Goal: Task Accomplishment & Management: Manage account settings

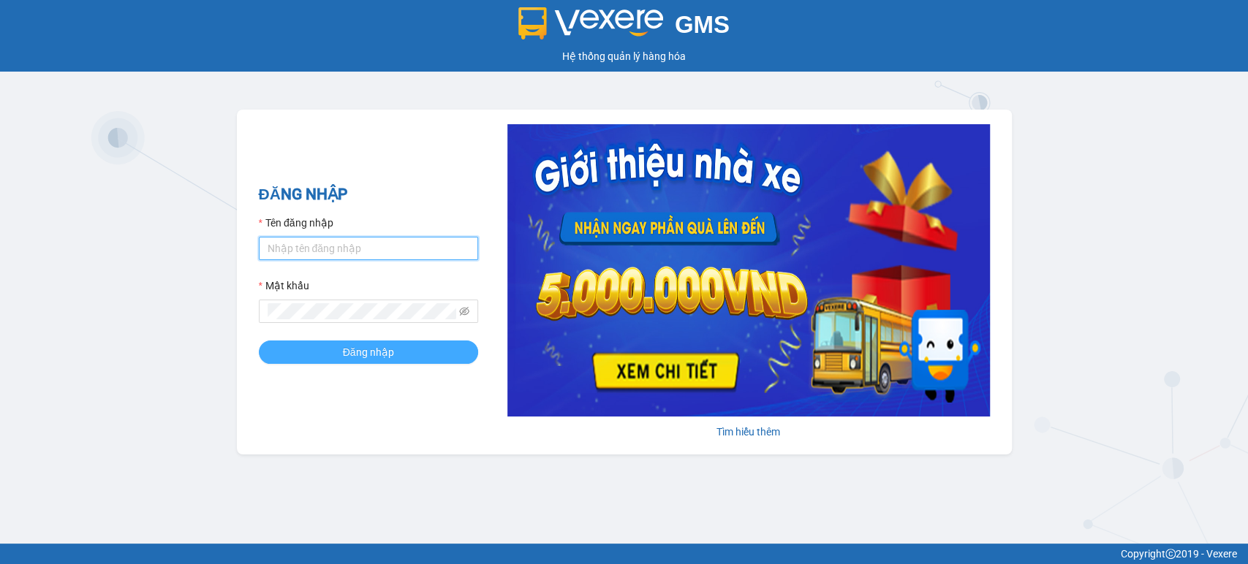
type input "lam.kimliendn"
click at [351, 349] on span "Đăng nhập" at bounding box center [368, 352] width 51 height 16
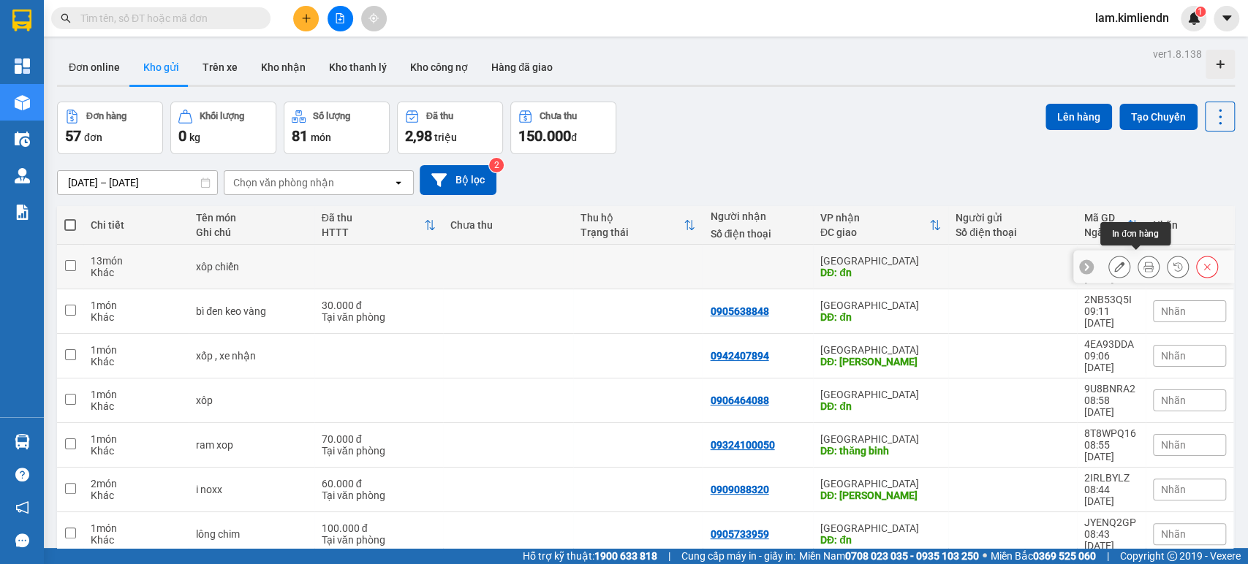
click at [1143, 262] on icon at bounding box center [1148, 267] width 10 height 10
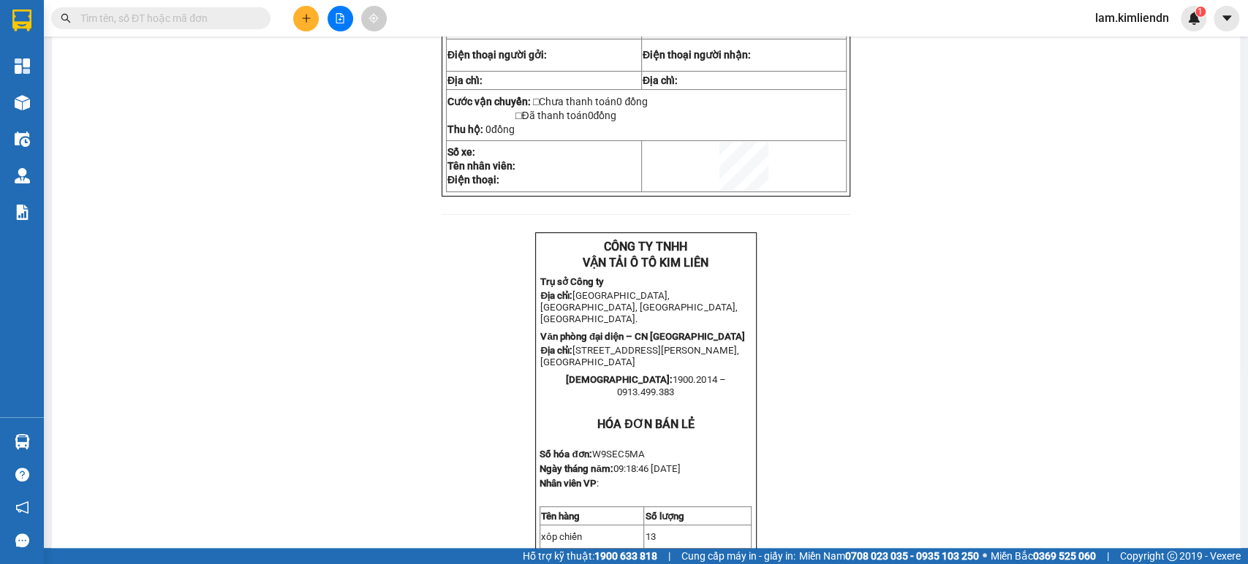
scroll to position [243, 0]
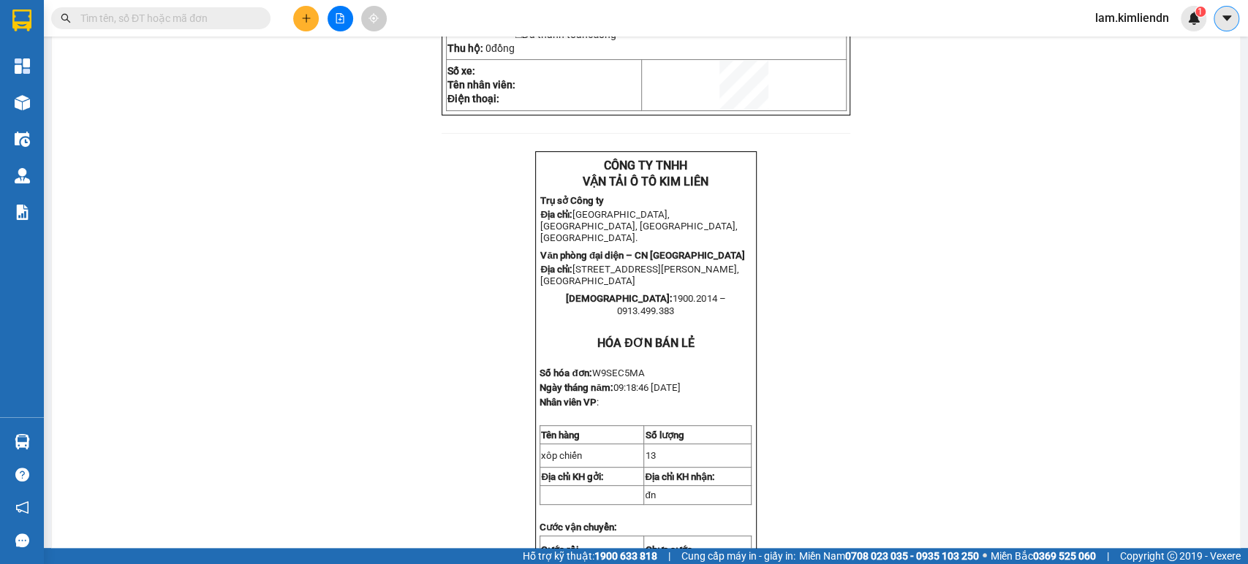
click at [1222, 21] on icon "caret-down" at bounding box center [1226, 18] width 13 height 13
click at [1188, 60] on div "Cấu hình nhà xe" at bounding box center [1188, 55] width 74 height 16
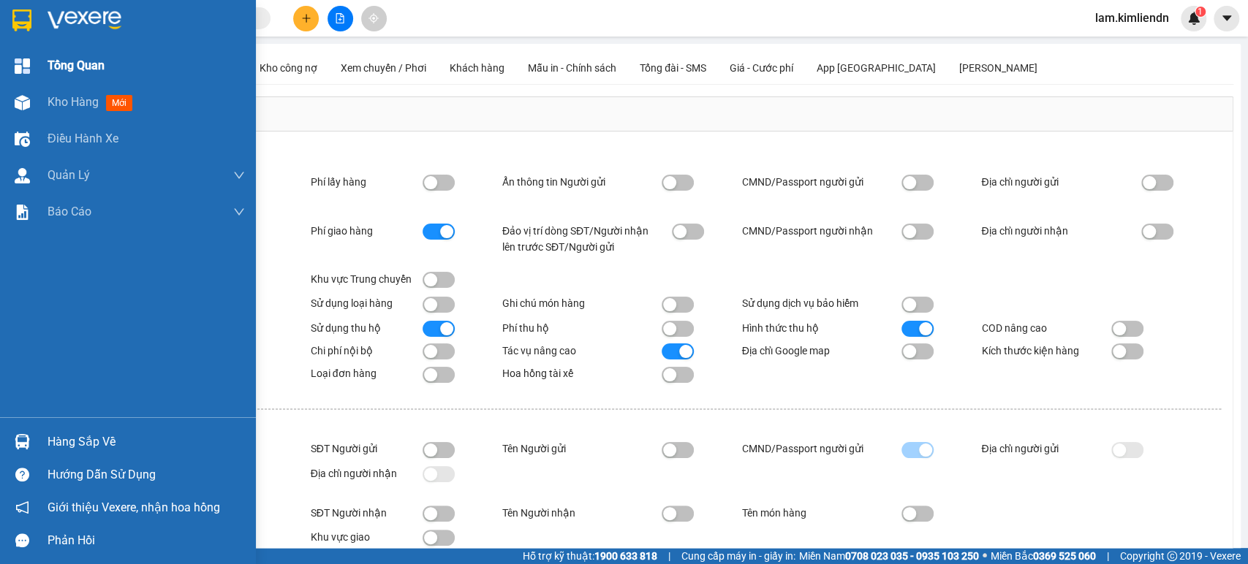
click at [56, 70] on span "Tổng Quan" at bounding box center [76, 65] width 57 height 18
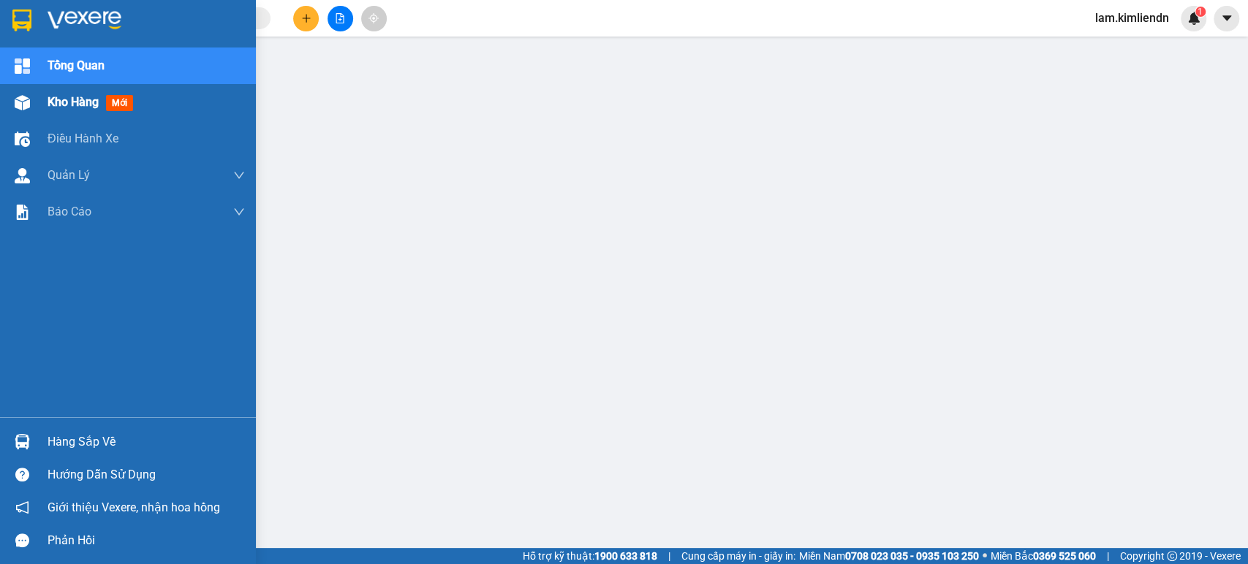
click at [52, 104] on span "Kho hàng" at bounding box center [73, 102] width 51 height 14
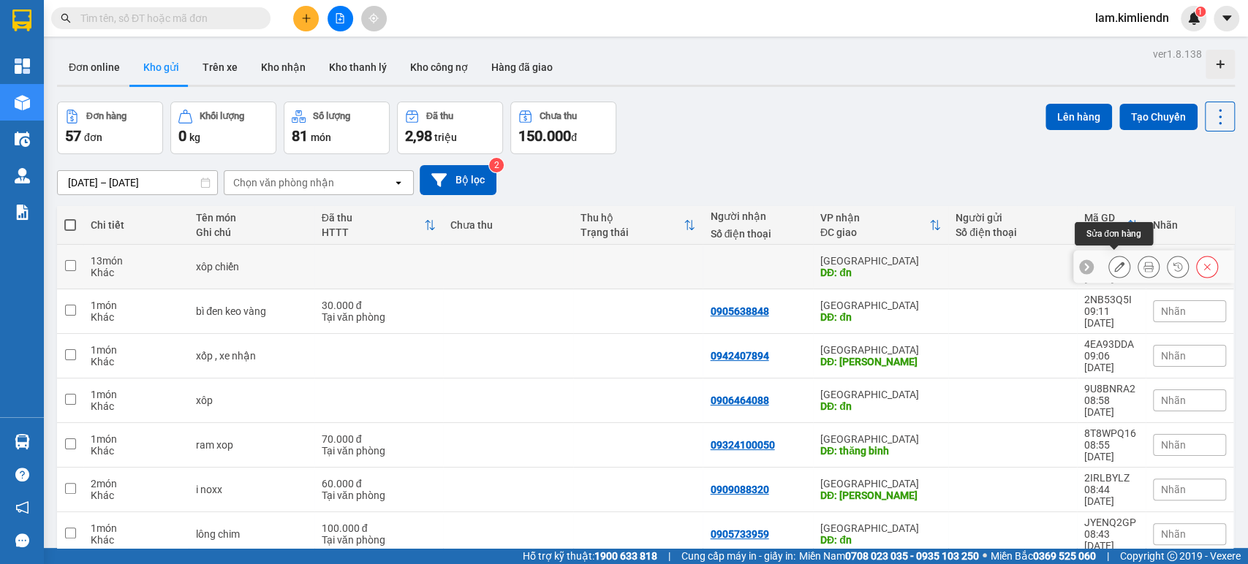
click at [1121, 268] on button at bounding box center [1119, 267] width 20 height 26
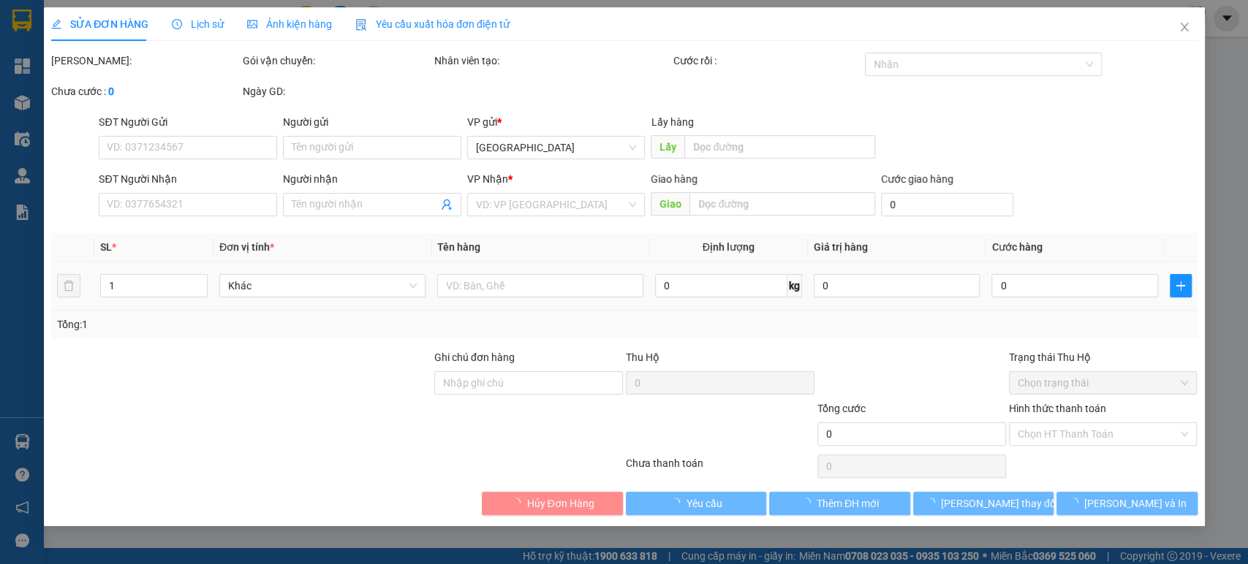
type input "đn"
type input "0901244442"
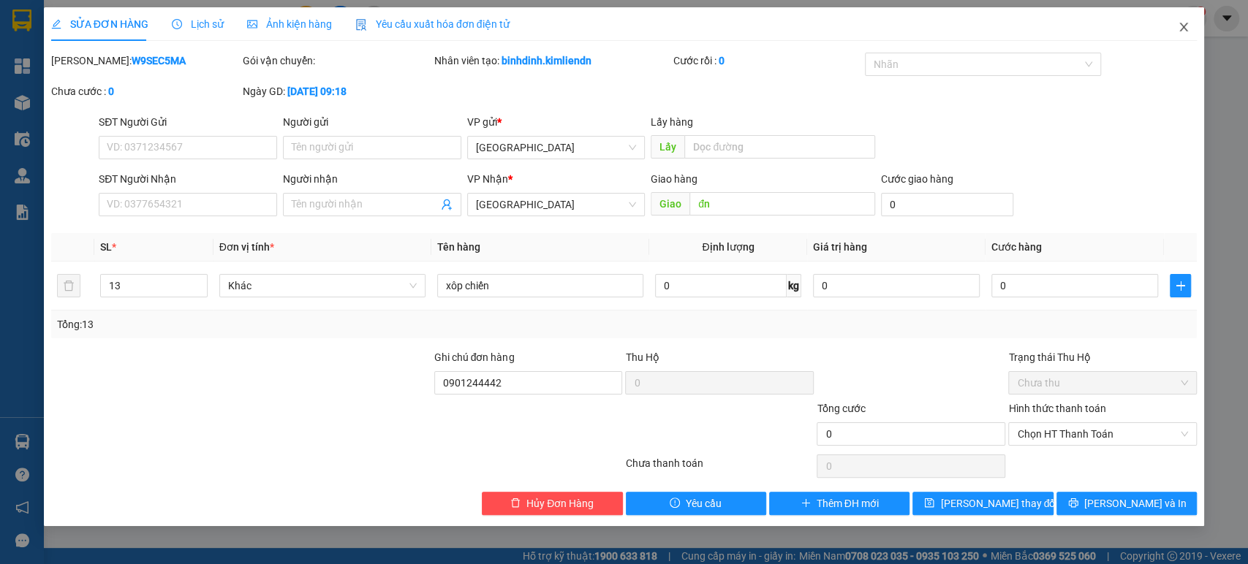
click at [1186, 27] on icon "close" at bounding box center [1184, 27] width 12 height 12
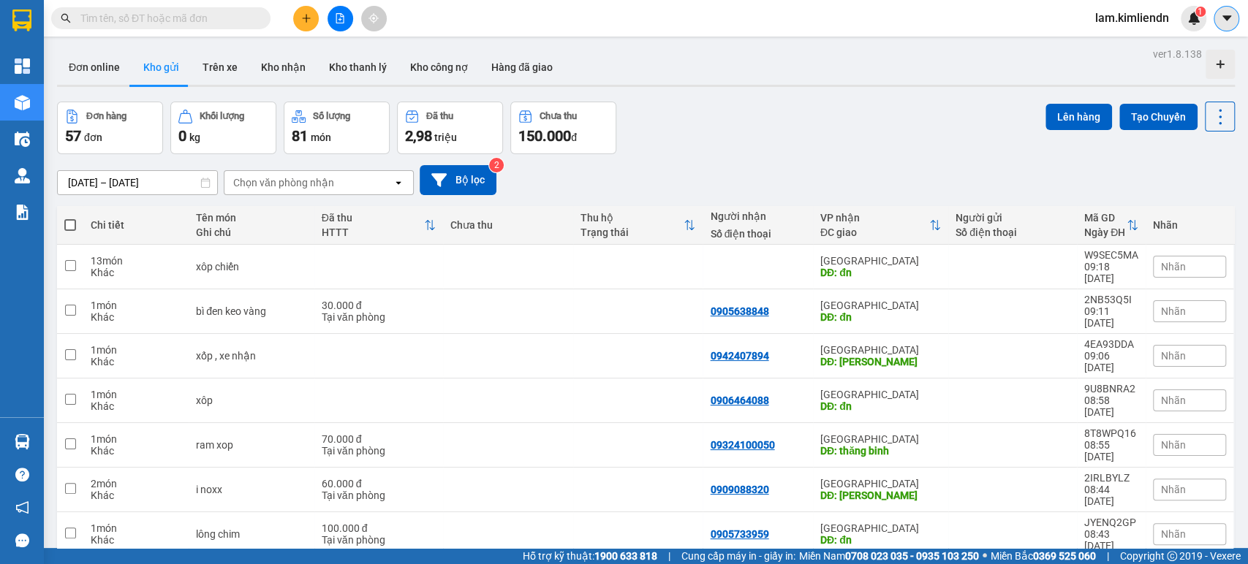
click at [1223, 28] on button at bounding box center [1227, 19] width 26 height 26
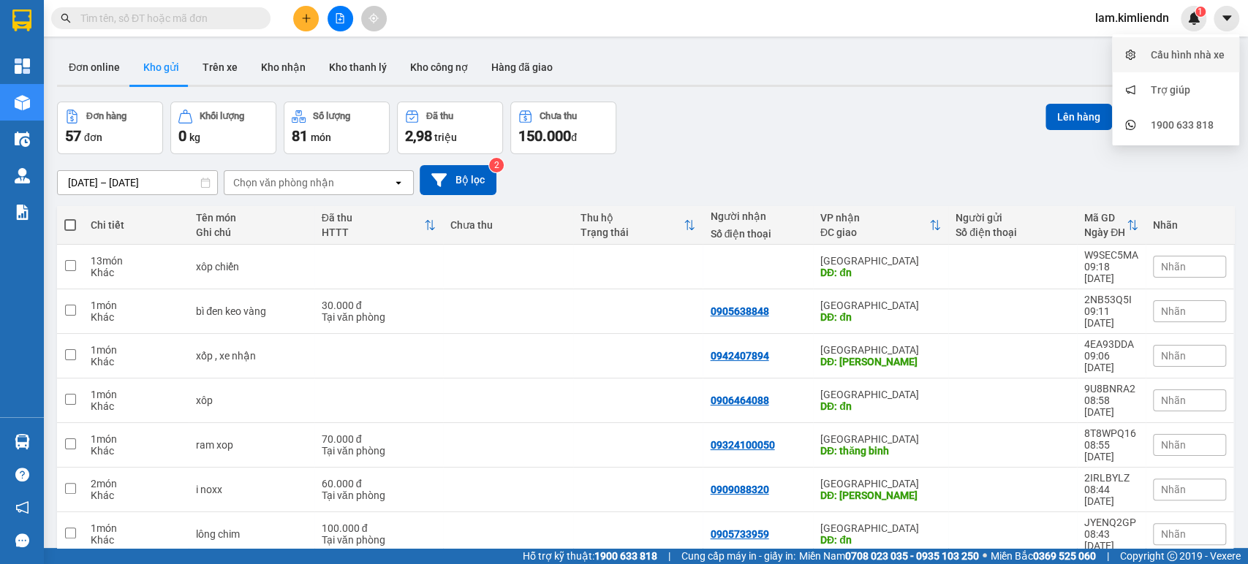
click at [1170, 60] on div "Cấu hình nhà xe" at bounding box center [1188, 55] width 74 height 16
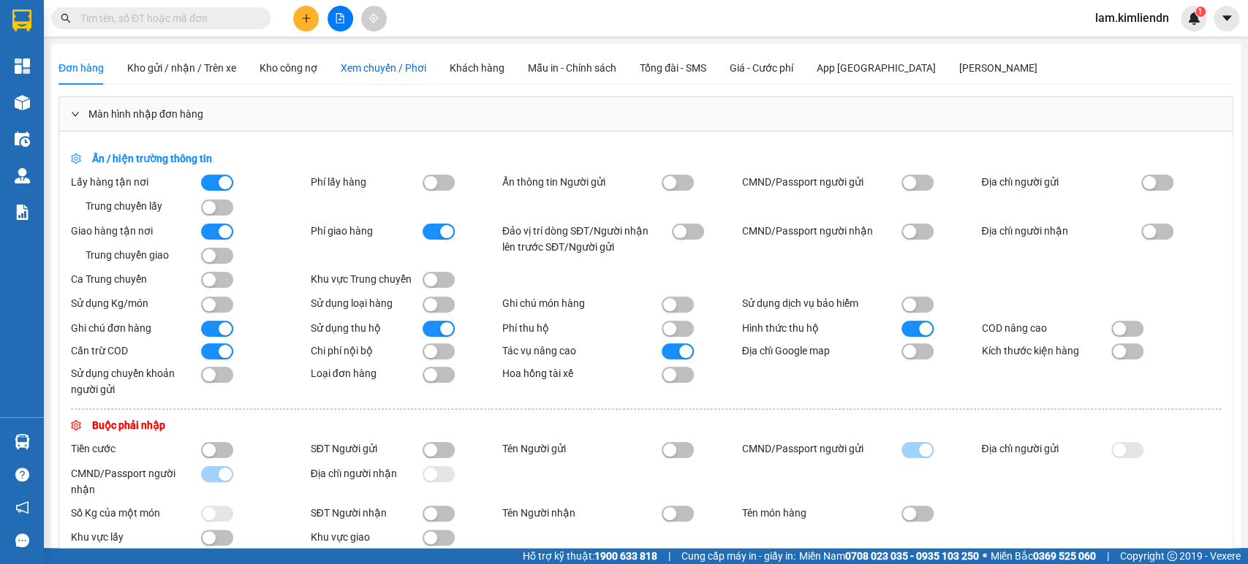
click at [404, 65] on span "Xem chuyến / Phơi" at bounding box center [384, 68] width 86 height 12
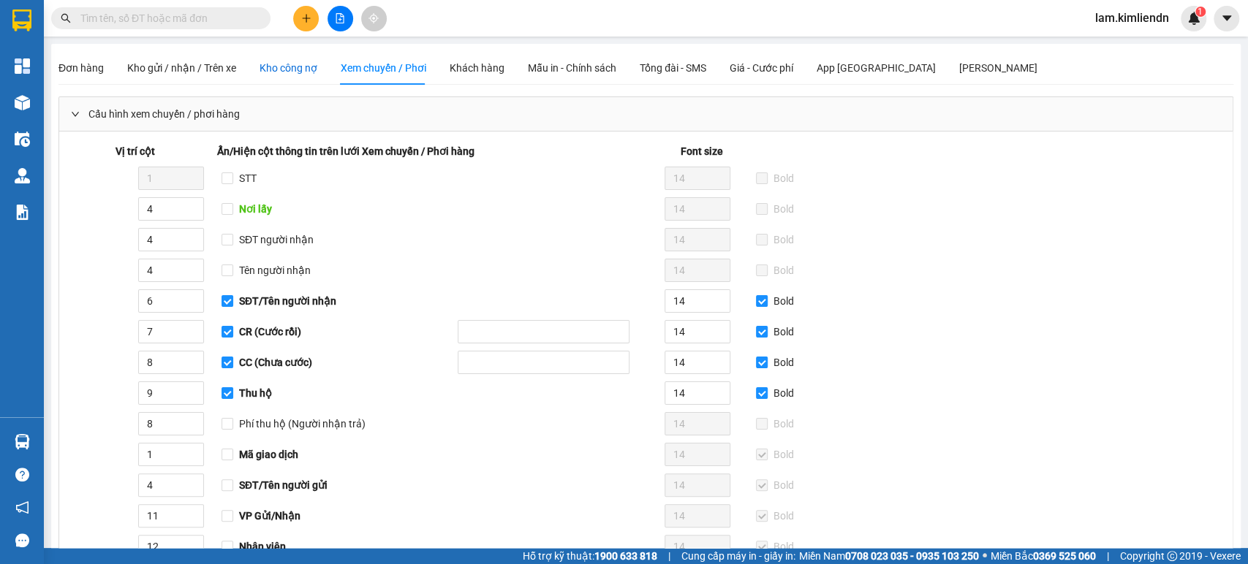
click at [276, 73] on div "Kho công nợ" at bounding box center [289, 68] width 58 height 16
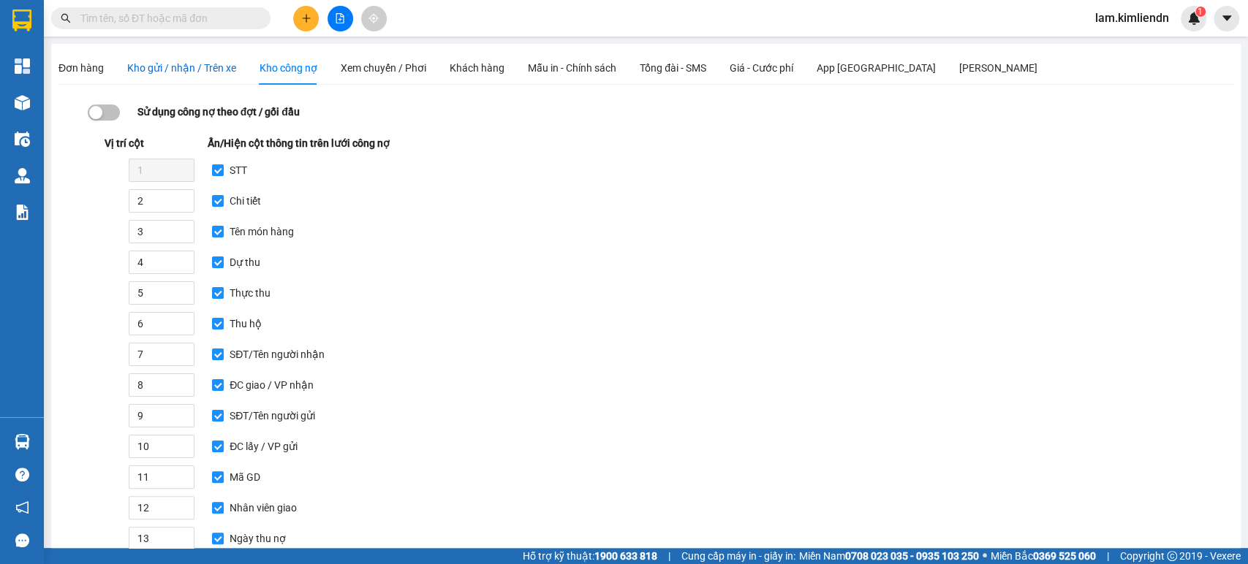
click at [189, 69] on span "Kho gửi / nhận / Trên xe" at bounding box center [181, 68] width 109 height 12
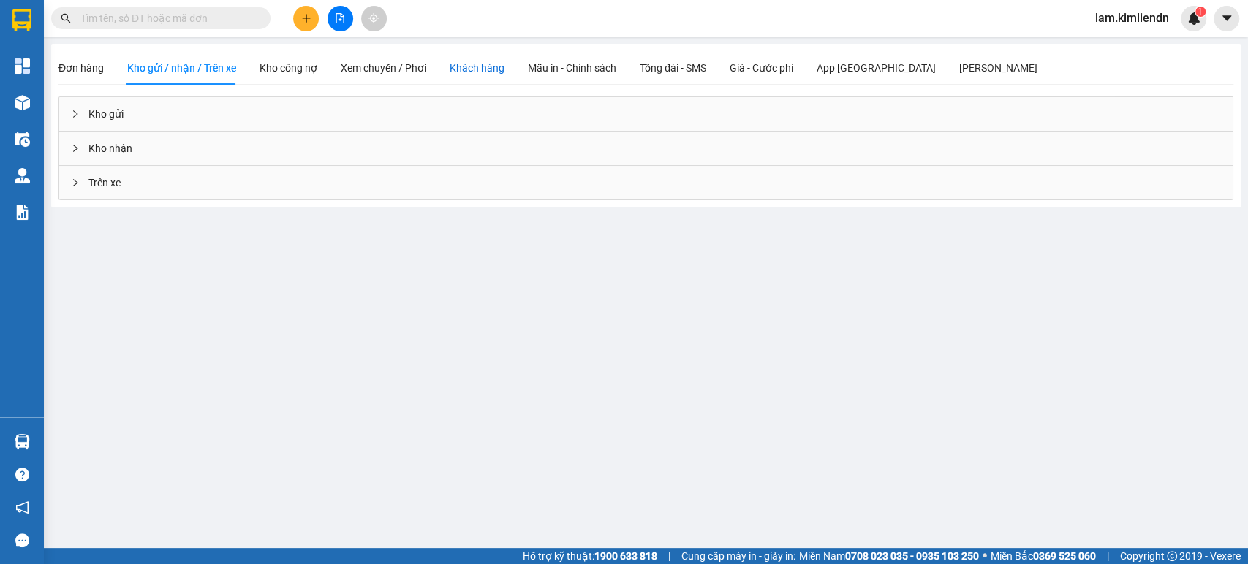
click at [469, 71] on div "Khách hàng" at bounding box center [477, 68] width 55 height 16
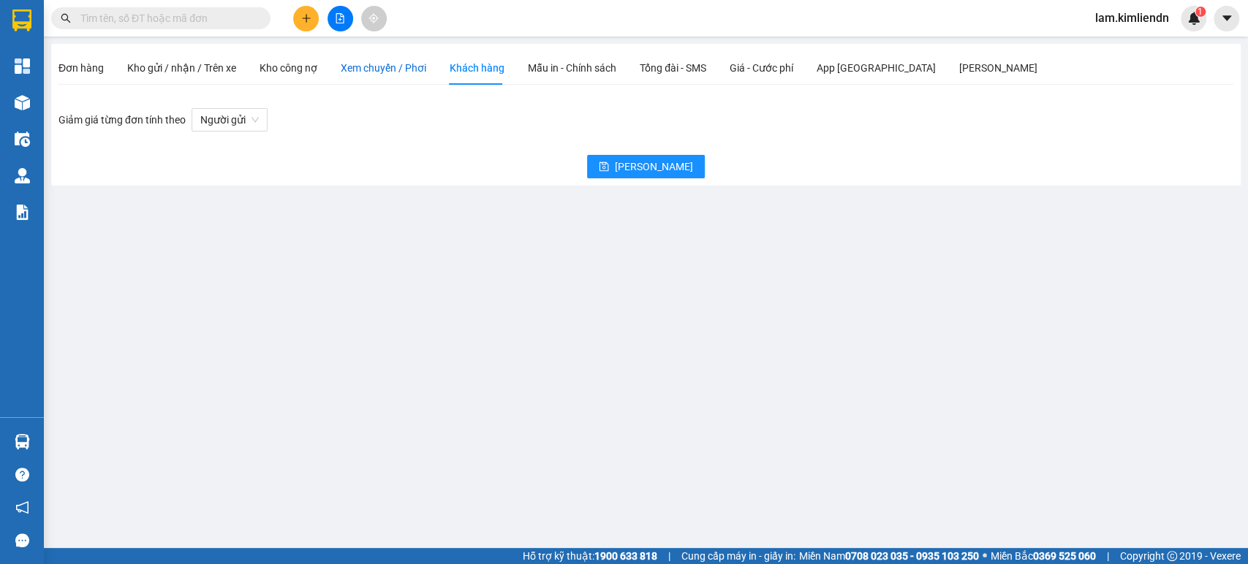
click at [387, 73] on span "Xem chuyến / Phơi" at bounding box center [384, 68] width 86 height 12
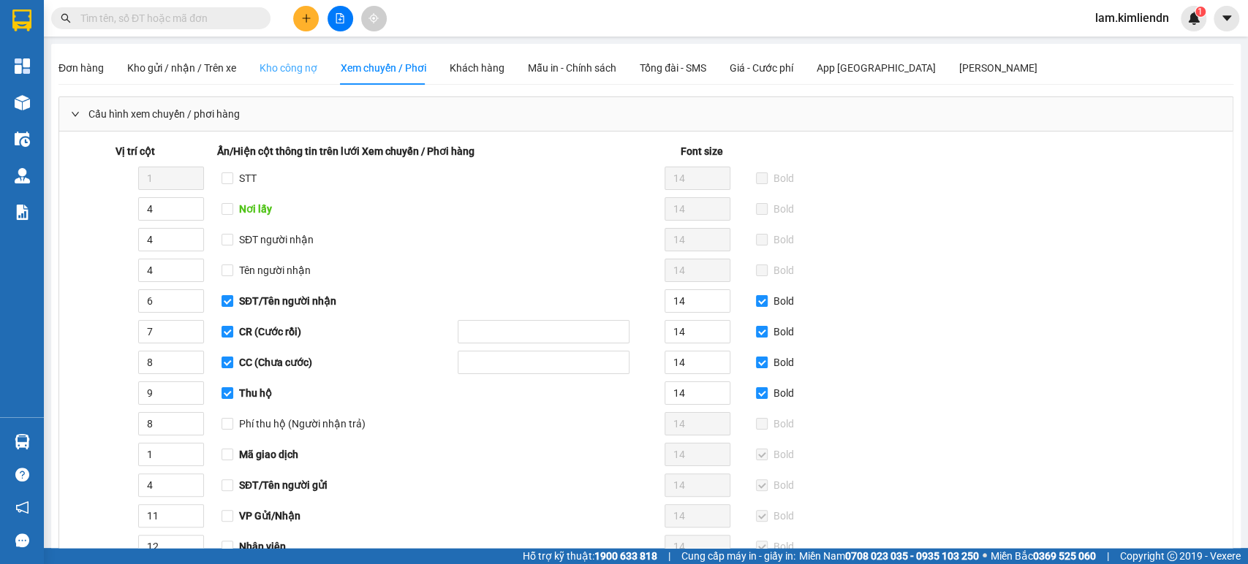
click at [315, 80] on div "Kho công nợ" at bounding box center [289, 68] width 58 height 34
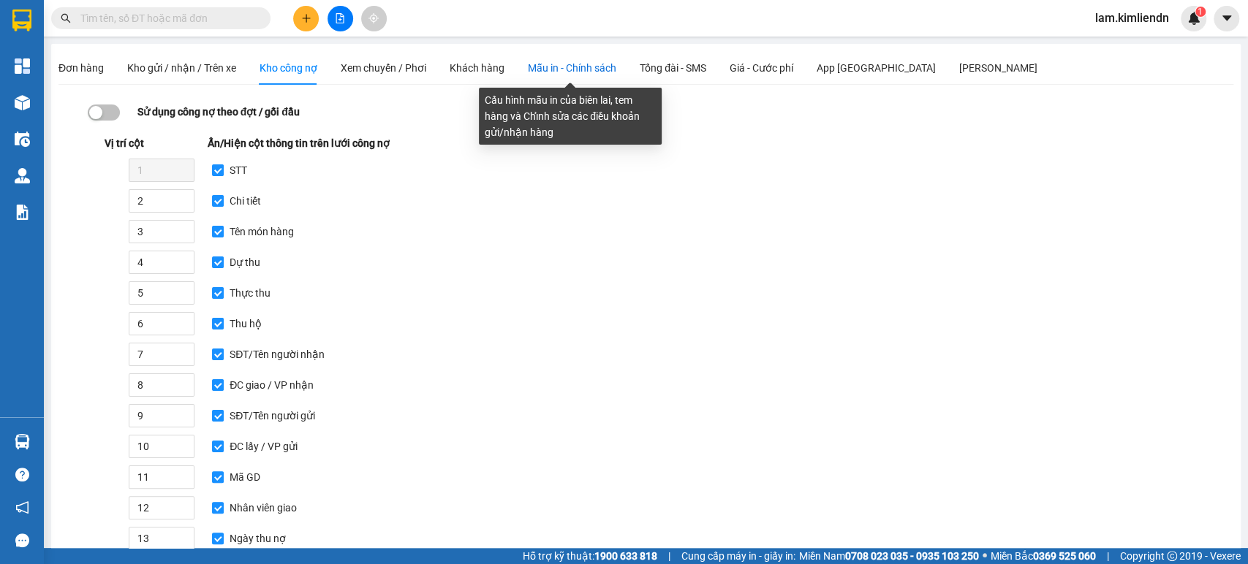
click at [592, 67] on span "Mẫu in - Chính sách" at bounding box center [572, 68] width 88 height 12
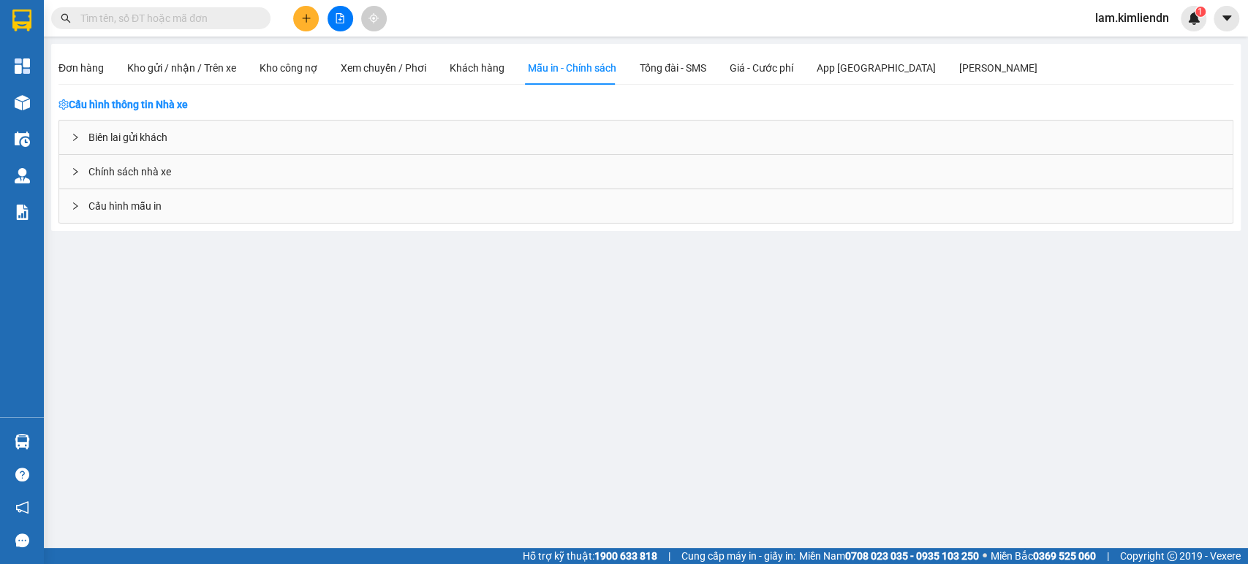
click at [359, 140] on div "Biên lai gửi khách" at bounding box center [645, 138] width 1173 height 34
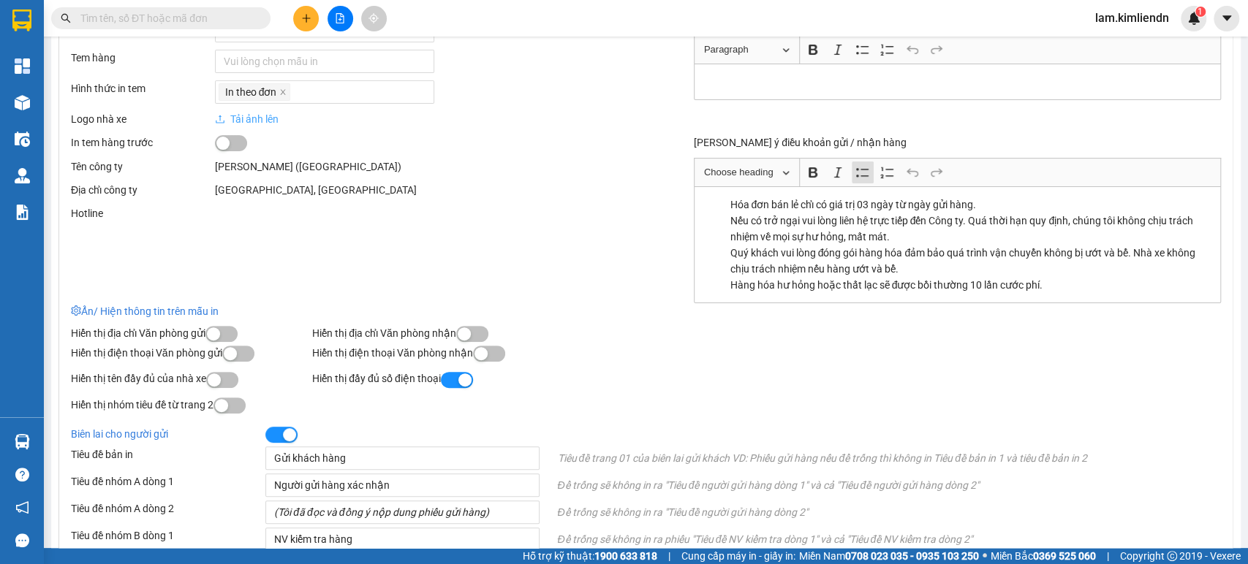
scroll to position [81, 0]
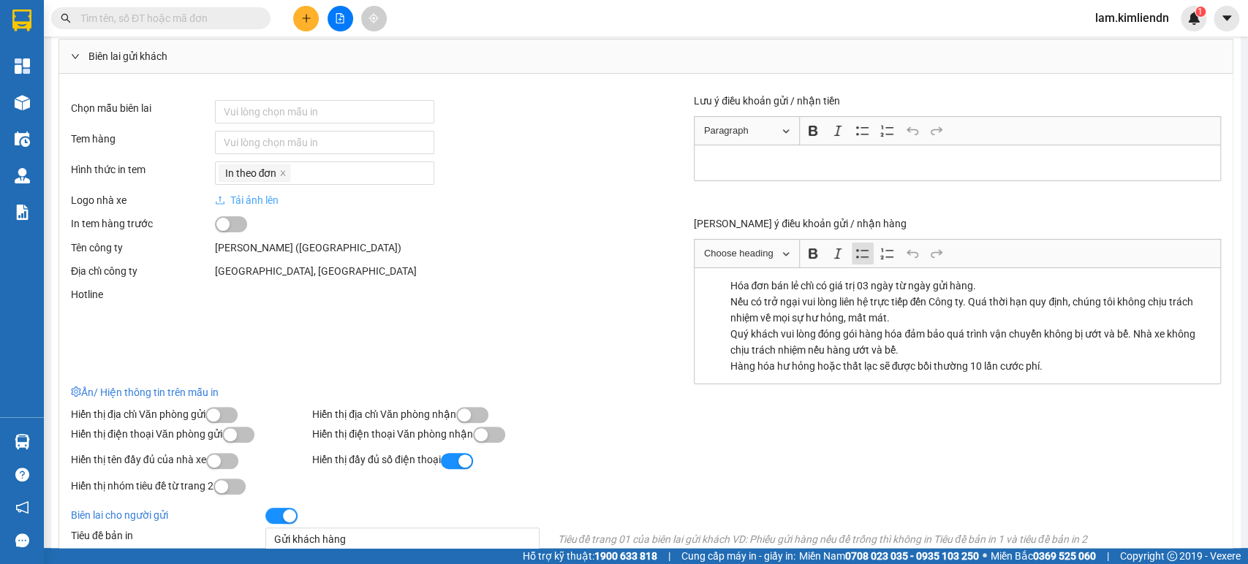
click at [276, 276] on div "115 đường Tây Sơn, Phường Quang Trung" at bounding box center [430, 271] width 431 height 16
click at [311, 279] on div "115 đường Tây Sơn, Phường Quang Trung" at bounding box center [430, 271] width 431 height 16
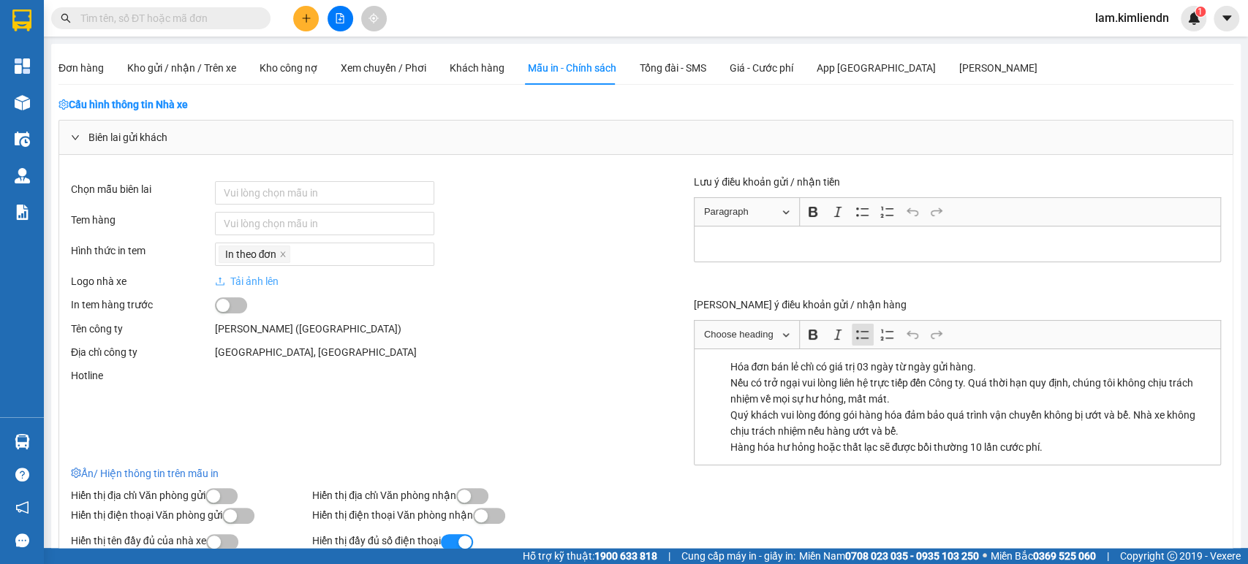
click at [112, 131] on div "Biên lai gửi khách" at bounding box center [645, 138] width 1173 height 34
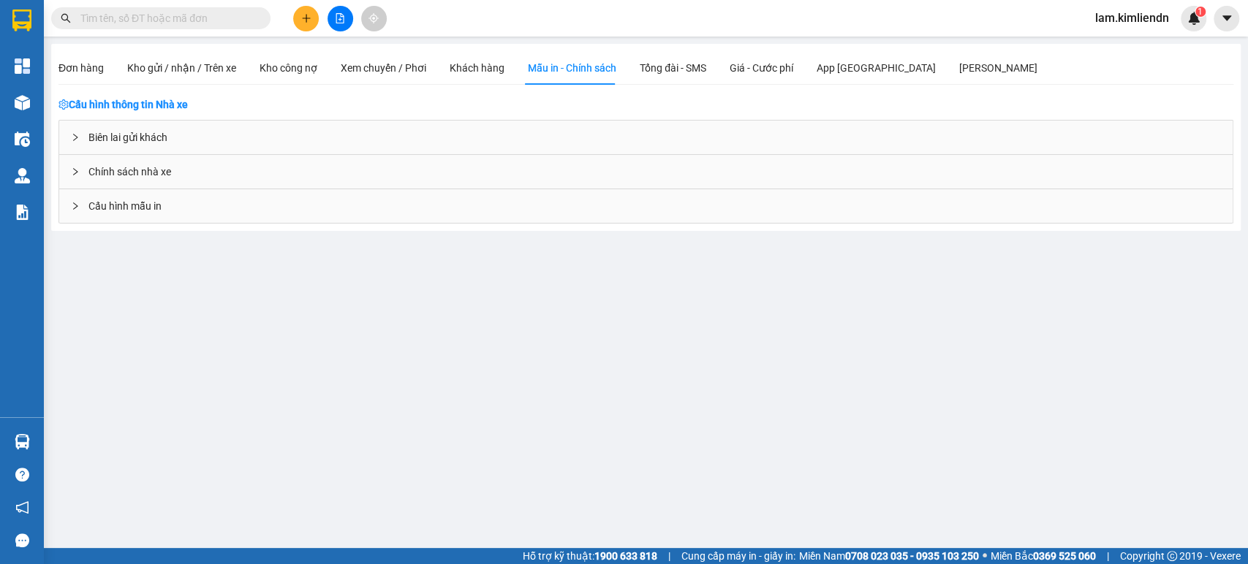
click at [154, 168] on span "Chính sách nhà xe" at bounding box center [129, 172] width 83 height 16
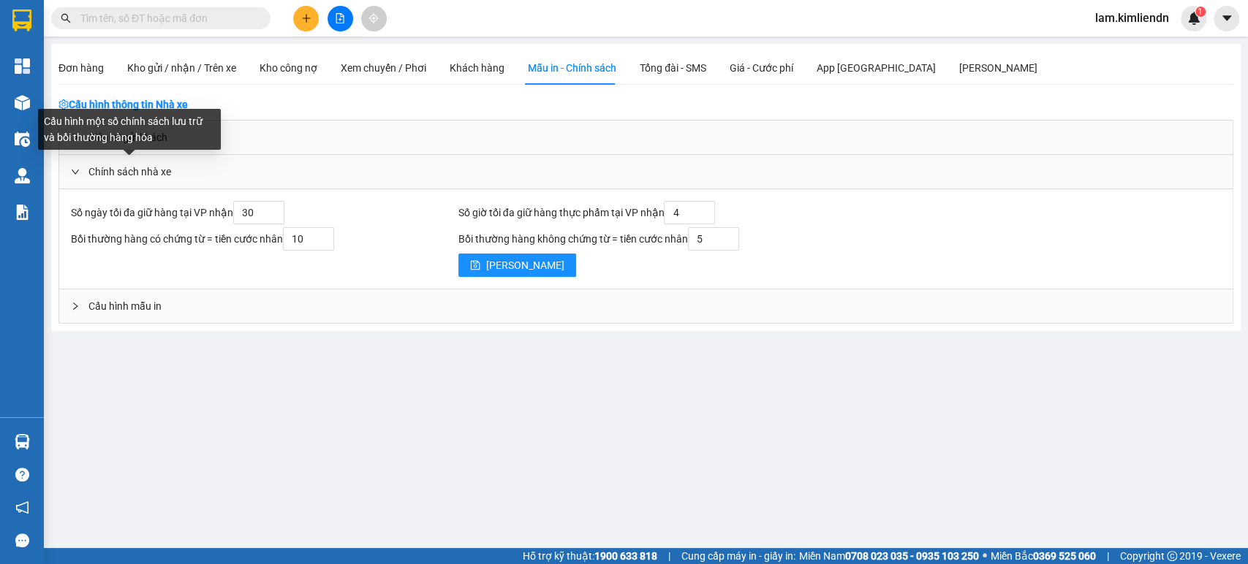
click at [154, 168] on span "Chính sách nhà xe" at bounding box center [129, 172] width 83 height 16
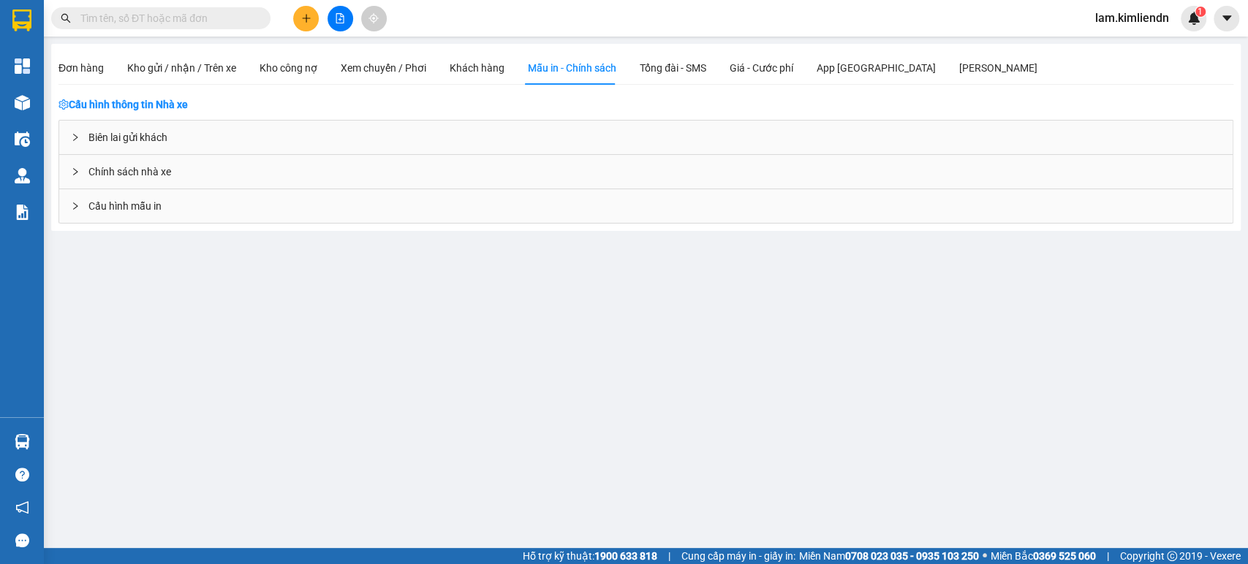
click at [151, 217] on div "Cấu hình mẫu in" at bounding box center [645, 206] width 1173 height 34
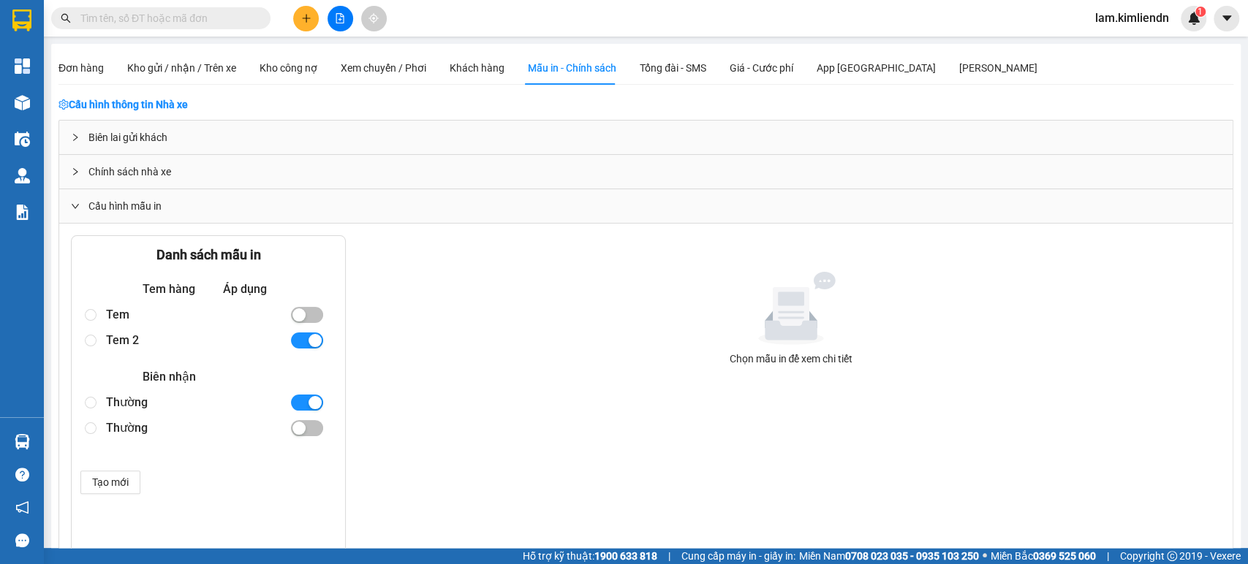
click at [147, 206] on span "Cấu hình mẫu in" at bounding box center [124, 206] width 73 height 16
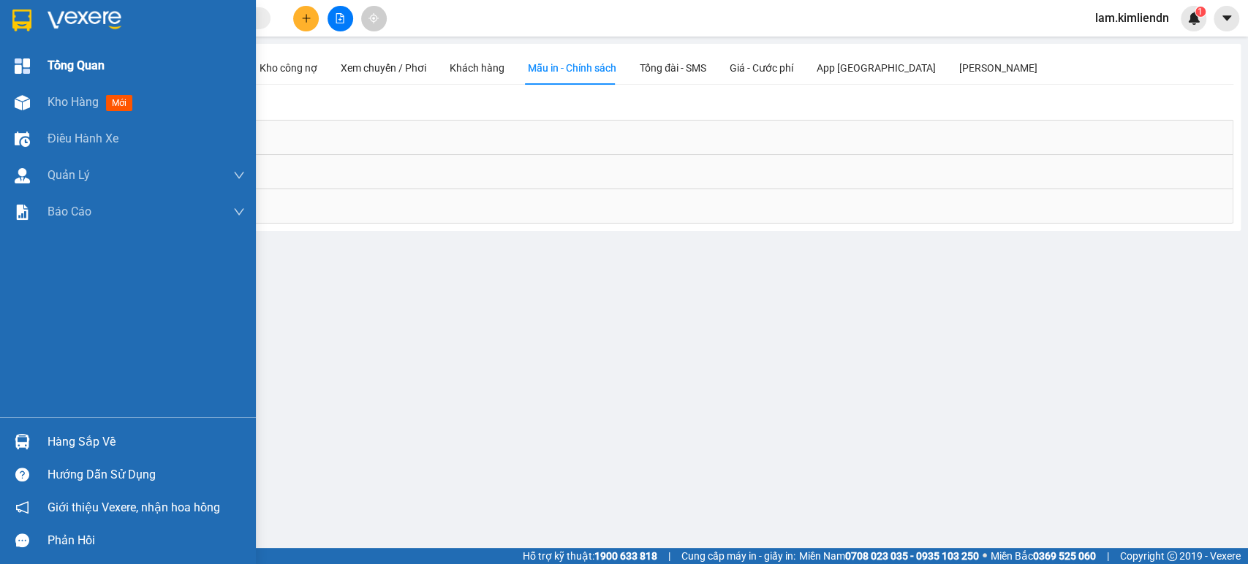
click at [23, 69] on img at bounding box center [22, 65] width 15 height 15
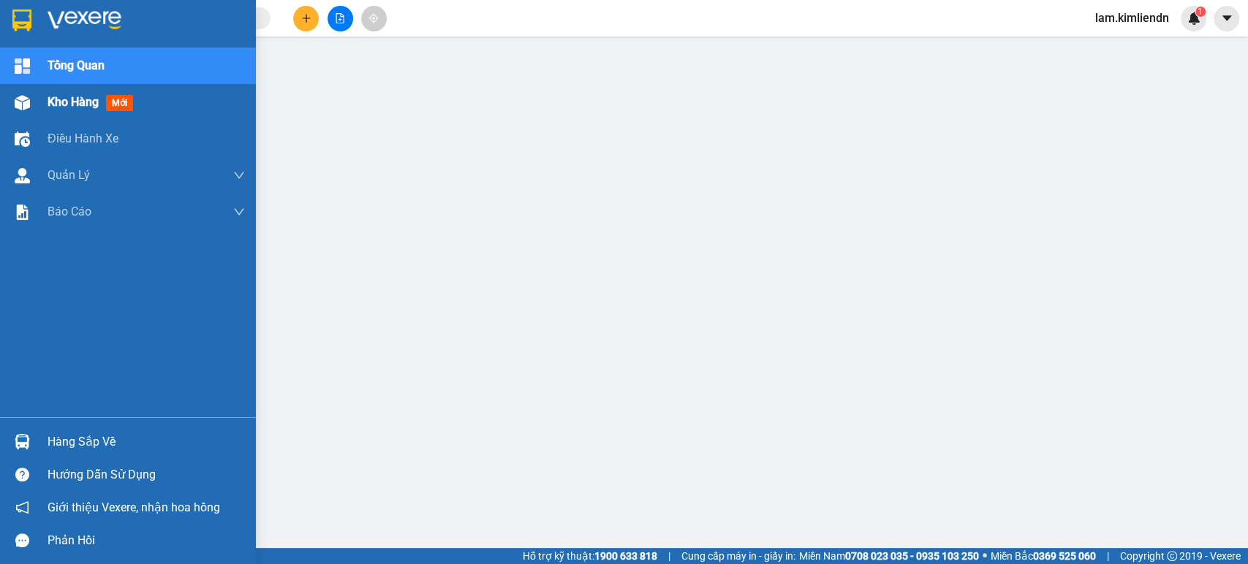
click at [94, 104] on span "Kho hàng" at bounding box center [73, 102] width 51 height 14
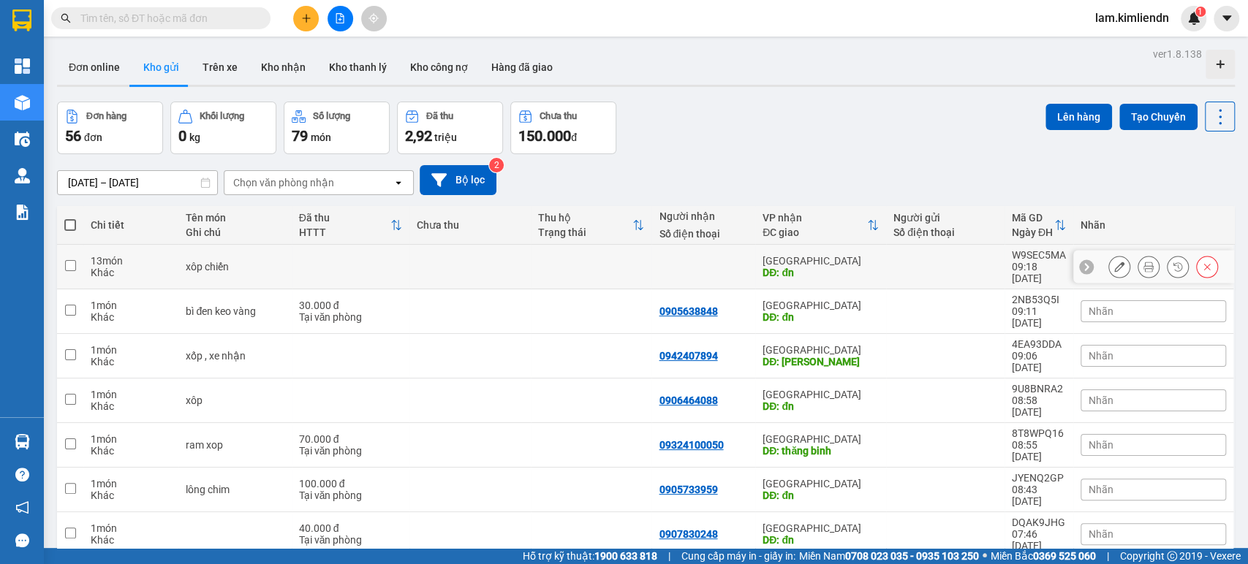
click at [1116, 262] on icon at bounding box center [1119, 267] width 10 height 10
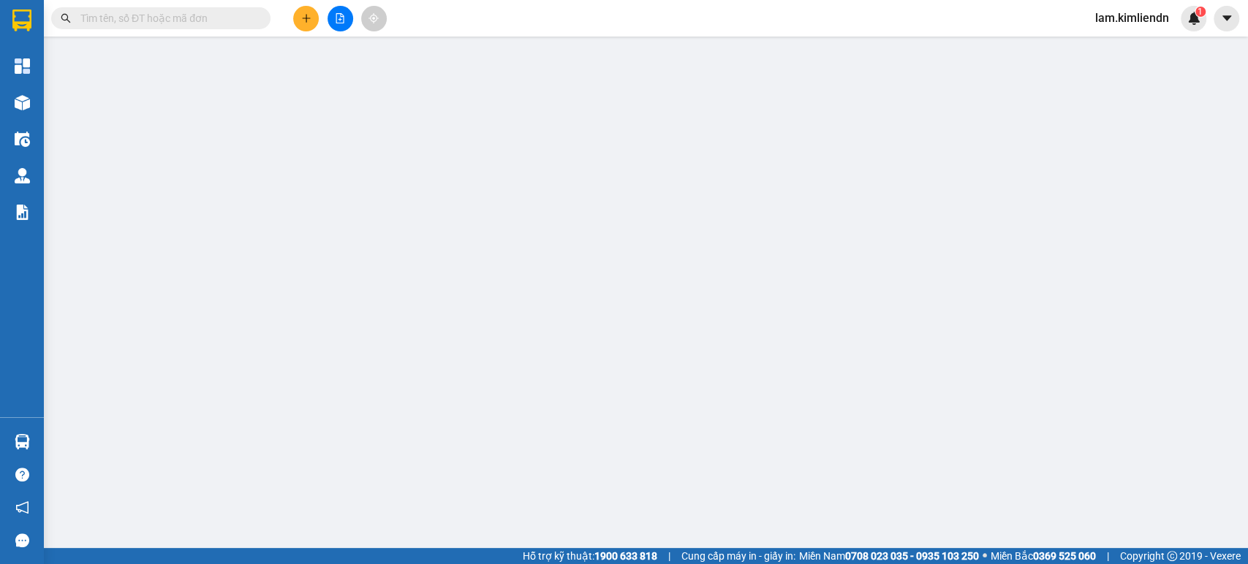
type input "đn"
type input "0901244442"
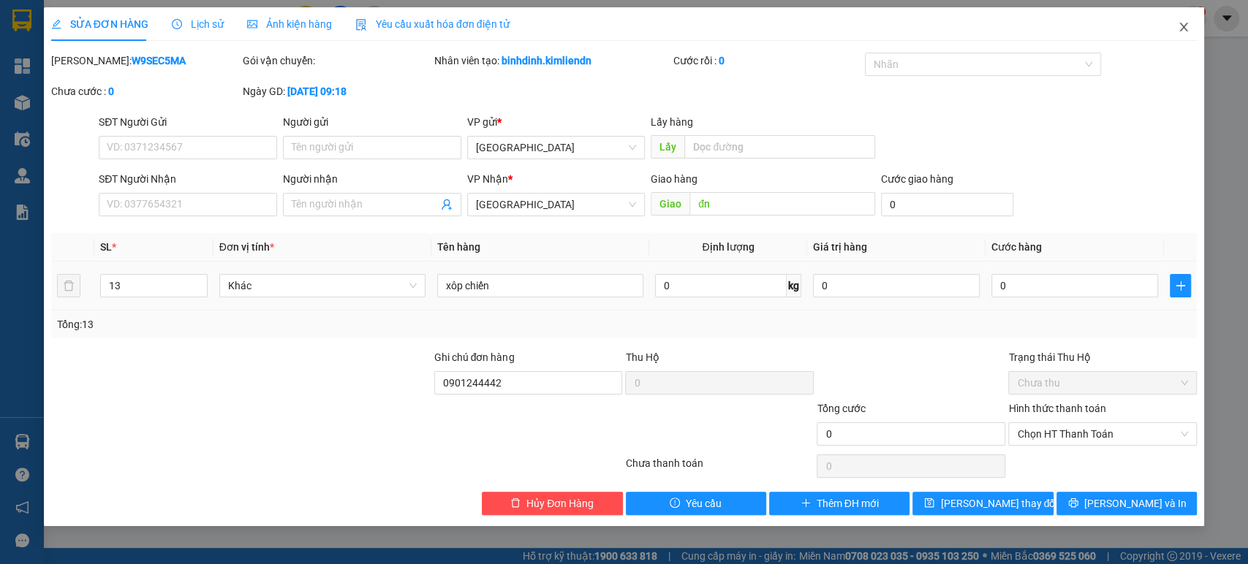
click at [1186, 20] on span "Close" at bounding box center [1183, 27] width 41 height 41
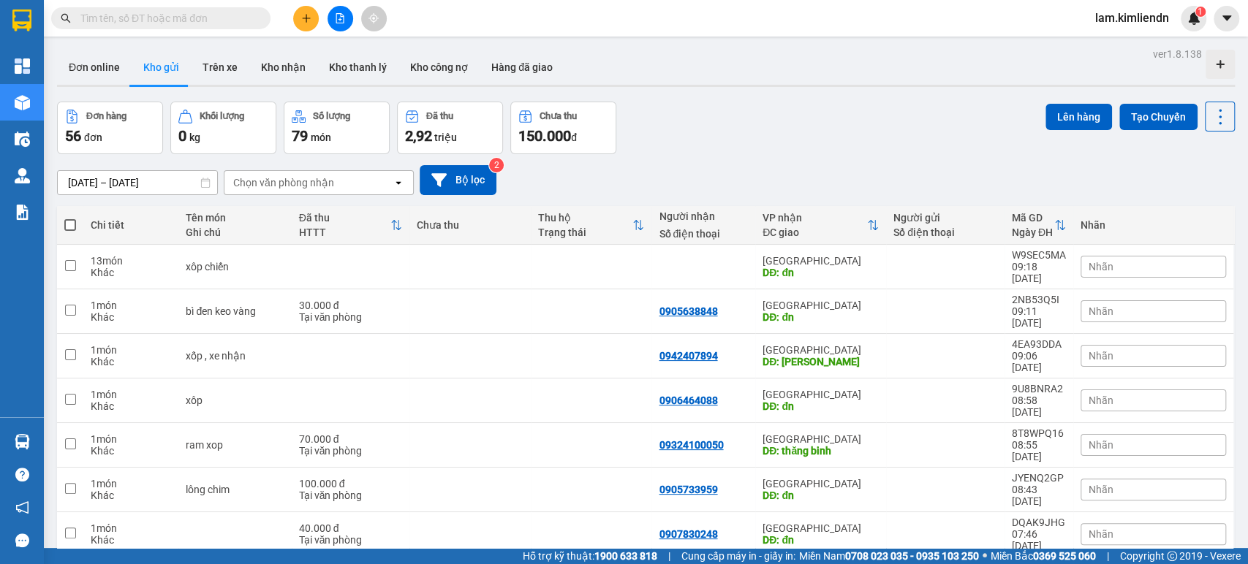
click at [1129, 300] on div "Nhãn" at bounding box center [1152, 311] width 145 height 22
click at [894, 306] on div at bounding box center [945, 312] width 104 height 12
checkbox input "true"
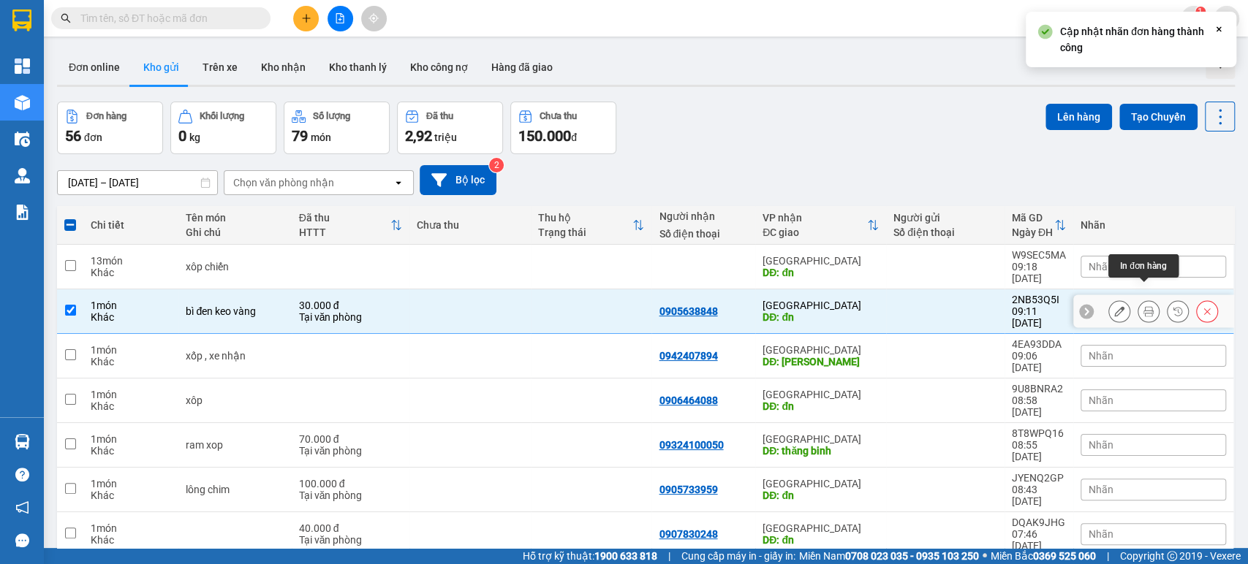
click at [1143, 306] on icon at bounding box center [1148, 311] width 10 height 10
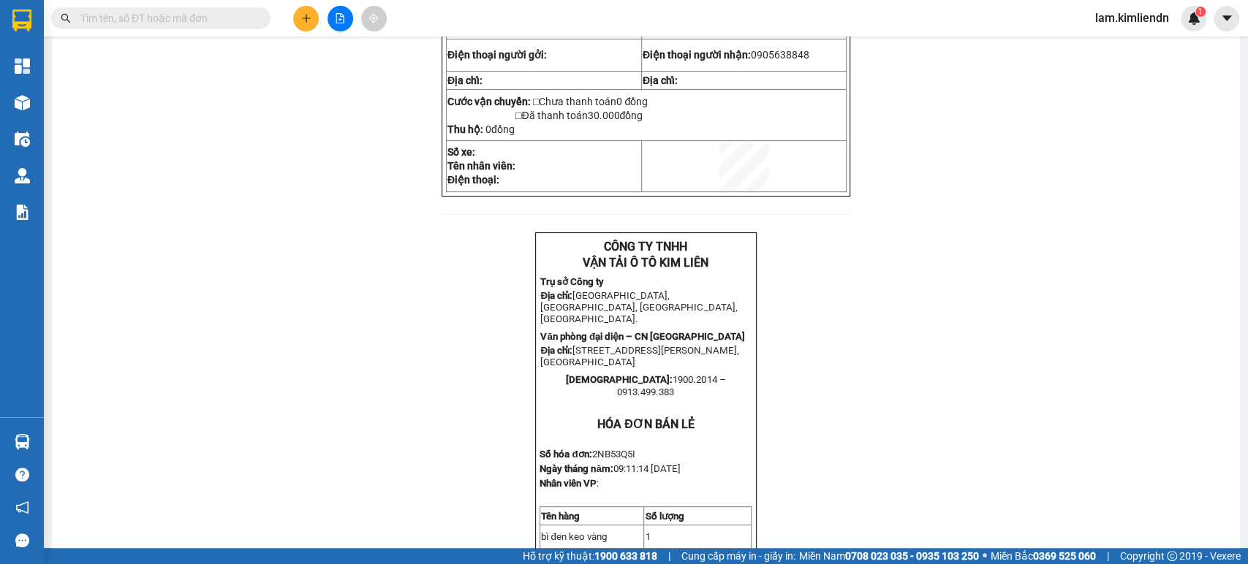
scroll to position [243, 0]
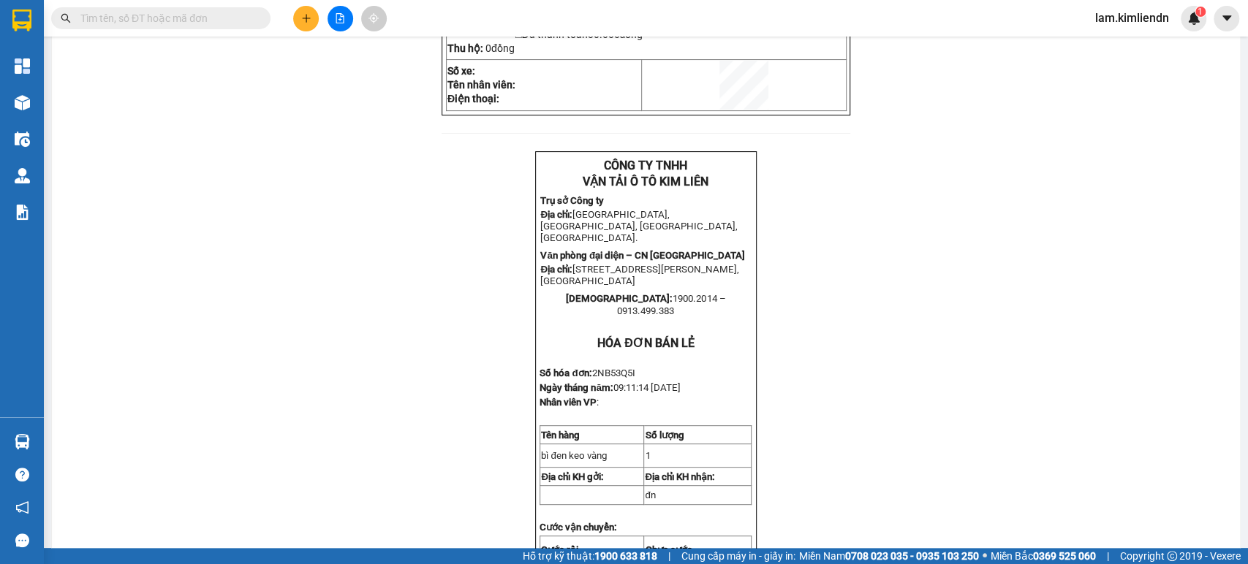
click at [575, 287] on span "53 Nguyễn Văn Tạo, phường Hoà Minh, Quận Cẩm Lệ, Thành phố Đà Nẵng" at bounding box center [639, 275] width 199 height 23
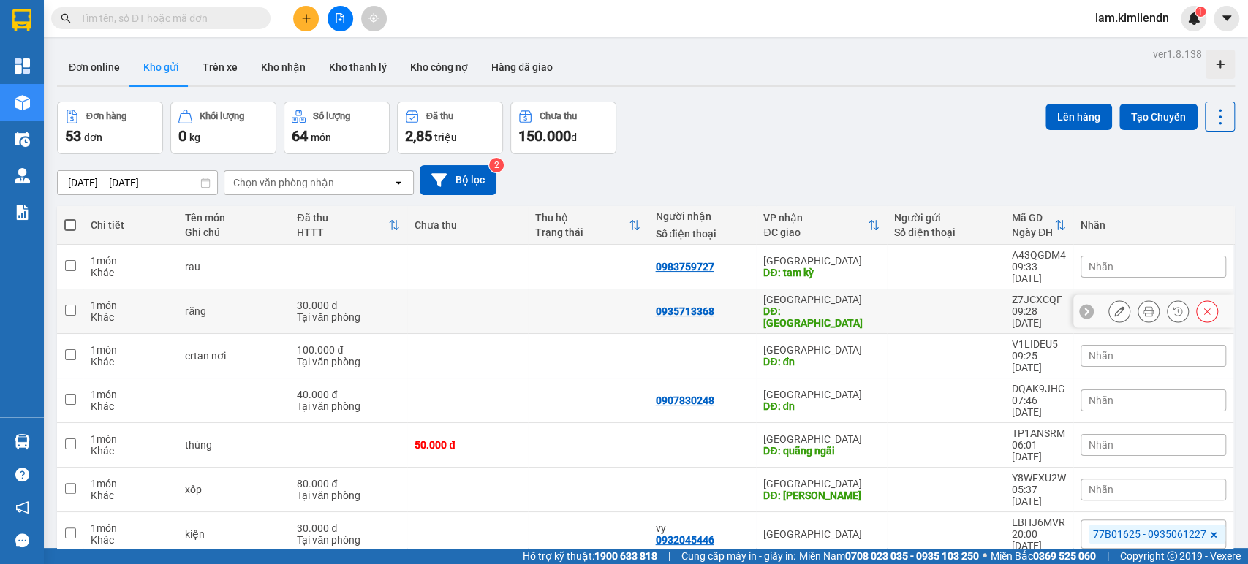
click at [925, 306] on div at bounding box center [945, 312] width 103 height 12
checkbox input "true"
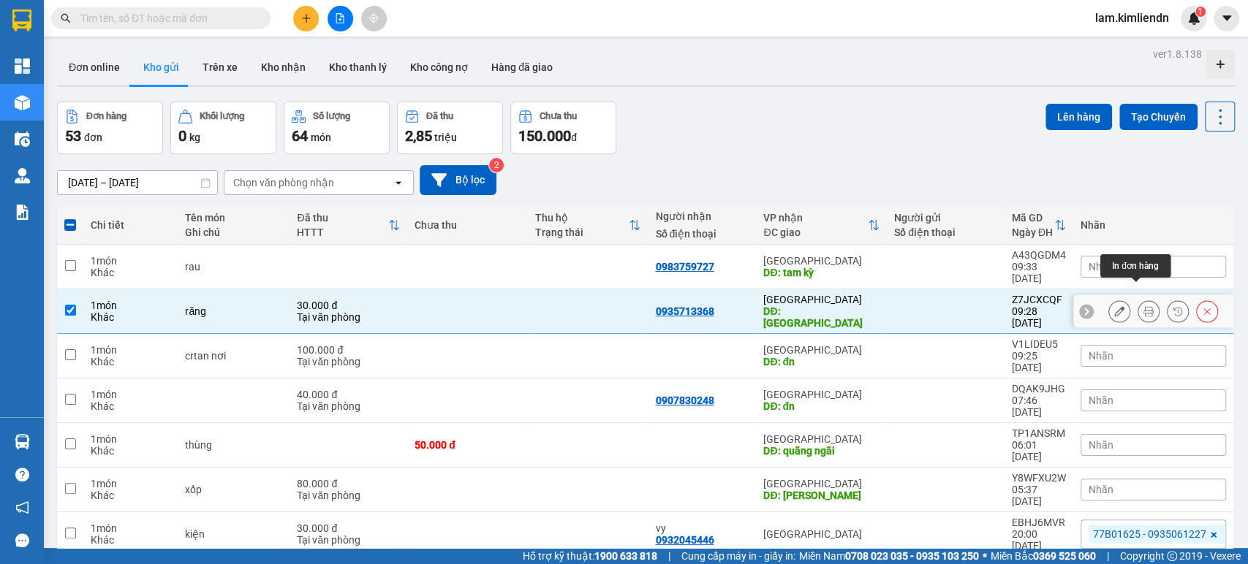
click at [1143, 306] on icon at bounding box center [1148, 311] width 10 height 10
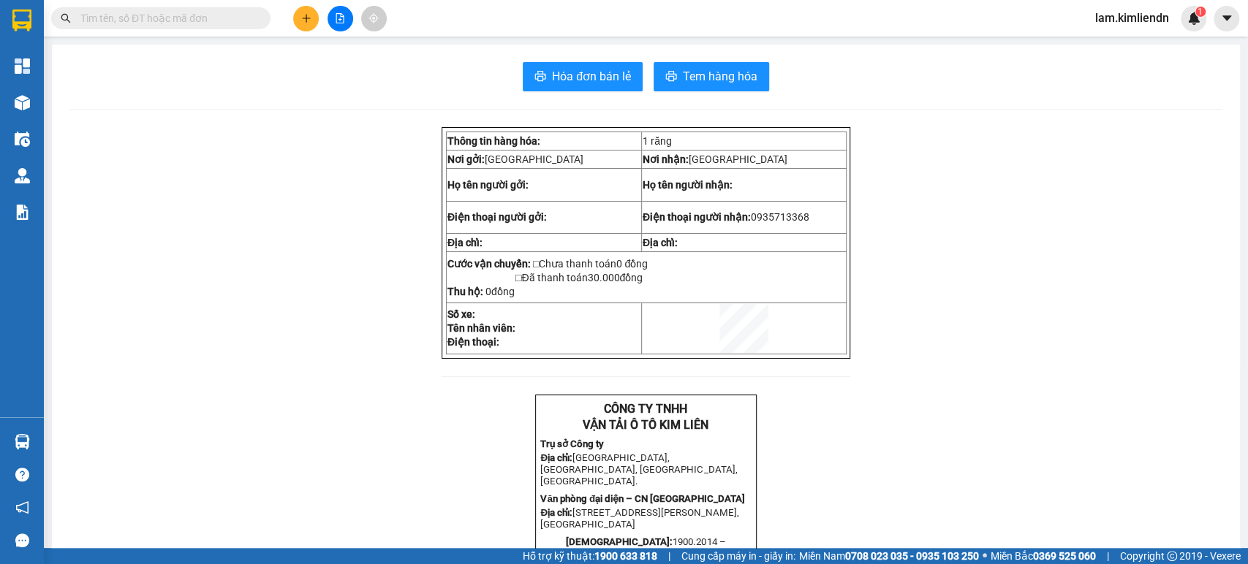
scroll to position [81, 0]
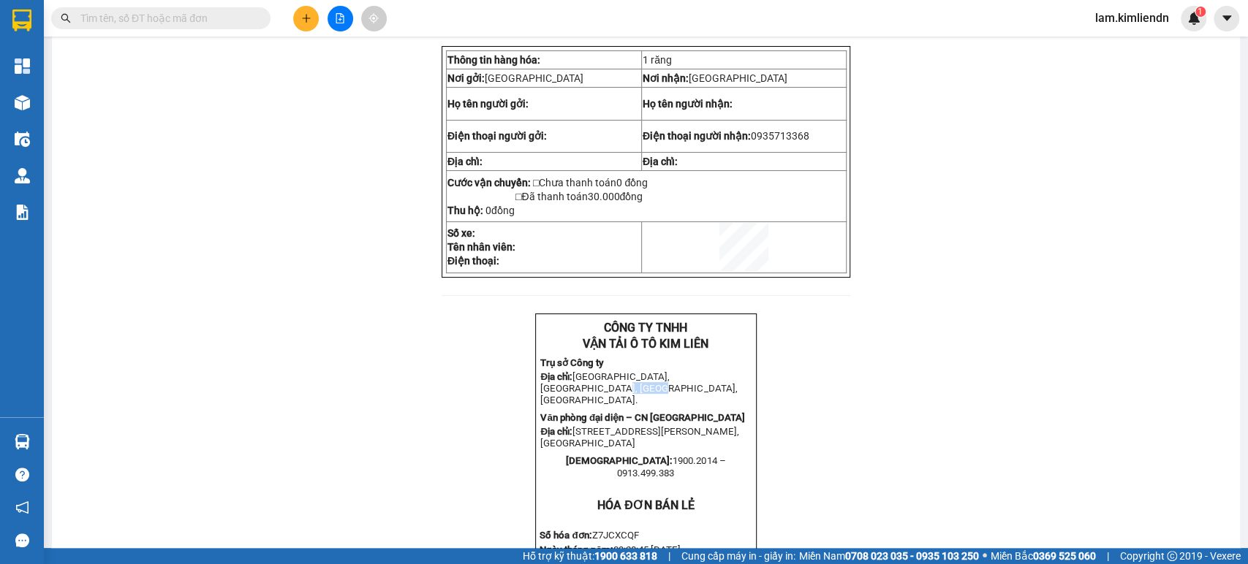
drag, startPoint x: 540, startPoint y: 402, endPoint x: 597, endPoint y: 405, distance: 56.4
click at [585, 404] on span "115 Tây Sơn, Phường Quang Trung, Thành phố Quy Nhơn, Tỉnh Bình Định." at bounding box center [638, 388] width 197 height 34
click at [607, 406] on span "115 Tây Sơn, Phường Quang Trung, Thành phố Quy Nhơn, Tỉnh Bình Định." at bounding box center [638, 388] width 197 height 34
click at [565, 406] on span "115 Tây Sơn, Phường Quang Trung, Thành phố Quy Nhơn, Tỉnh Bình Định." at bounding box center [638, 388] width 197 height 34
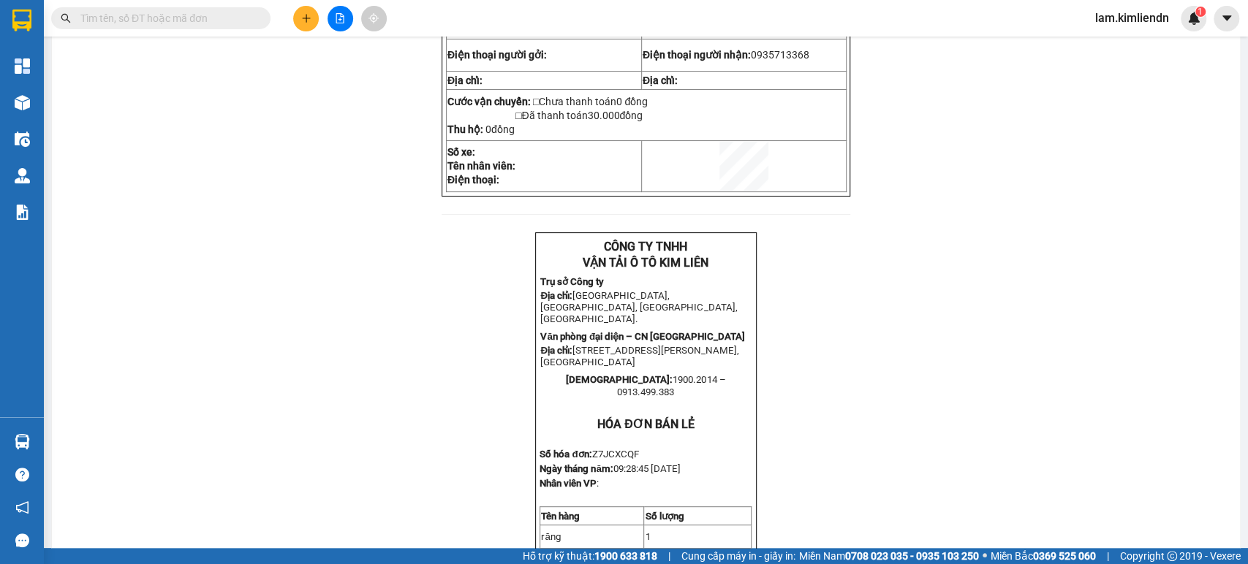
scroll to position [243, 0]
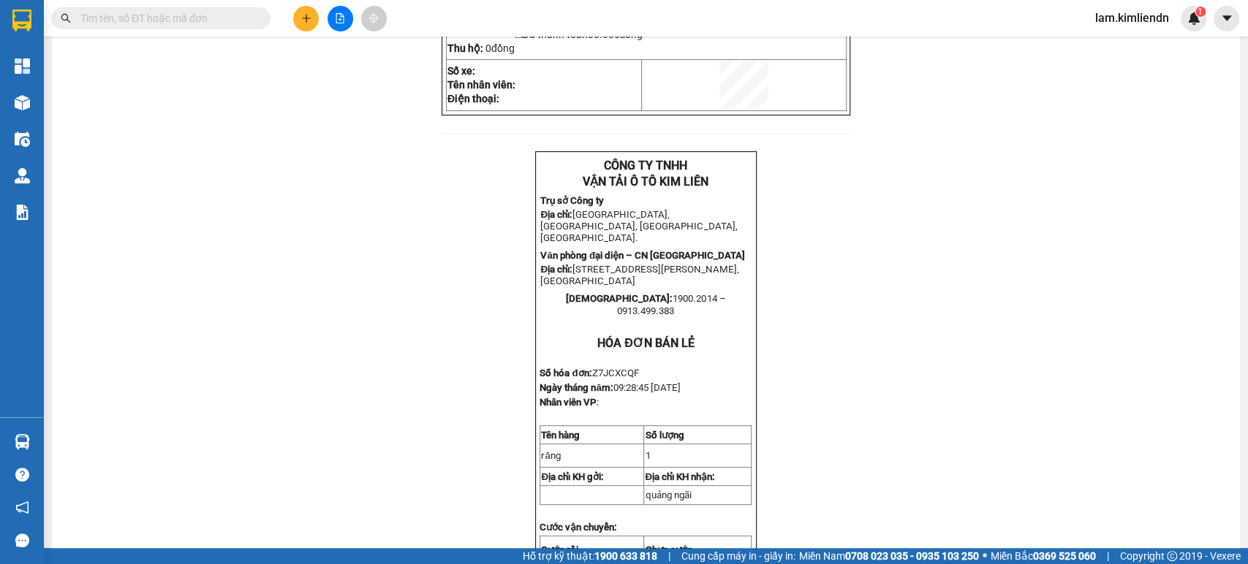
click at [597, 283] on span "53 Nguyễn Văn Tạo, phường Hoà Minh, Quận Cẩm Lệ, Thành phố Đà Nẵng" at bounding box center [639, 275] width 199 height 23
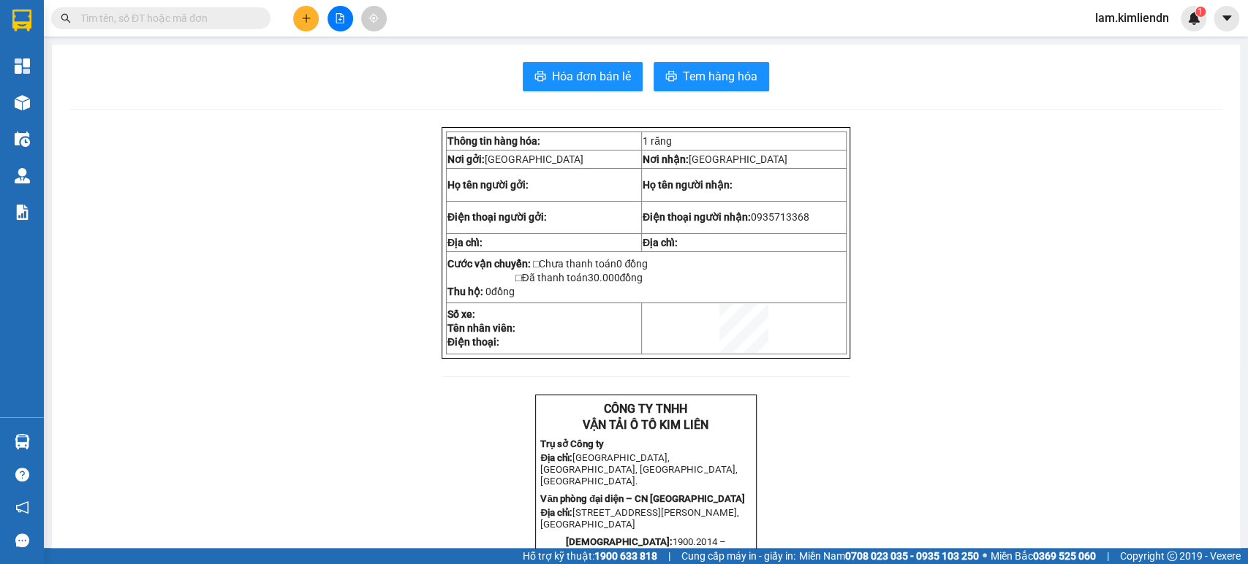
scroll to position [162, 0]
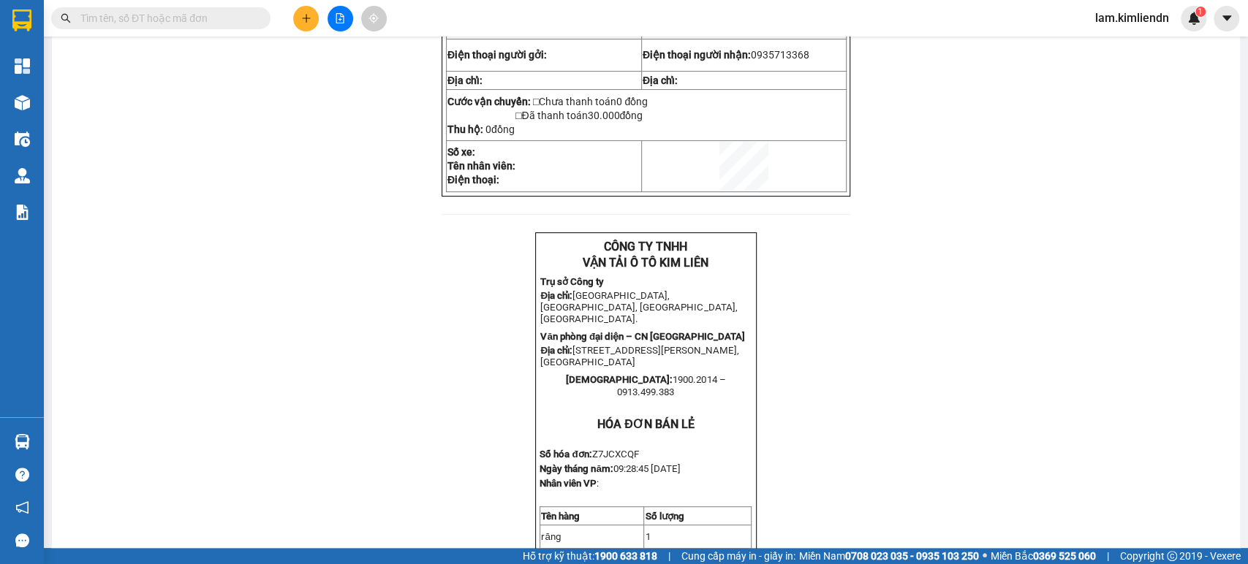
click at [659, 358] on span "[STREET_ADDRESS][PERSON_NAME], [GEOGRAPHIC_DATA]" at bounding box center [639, 356] width 199 height 23
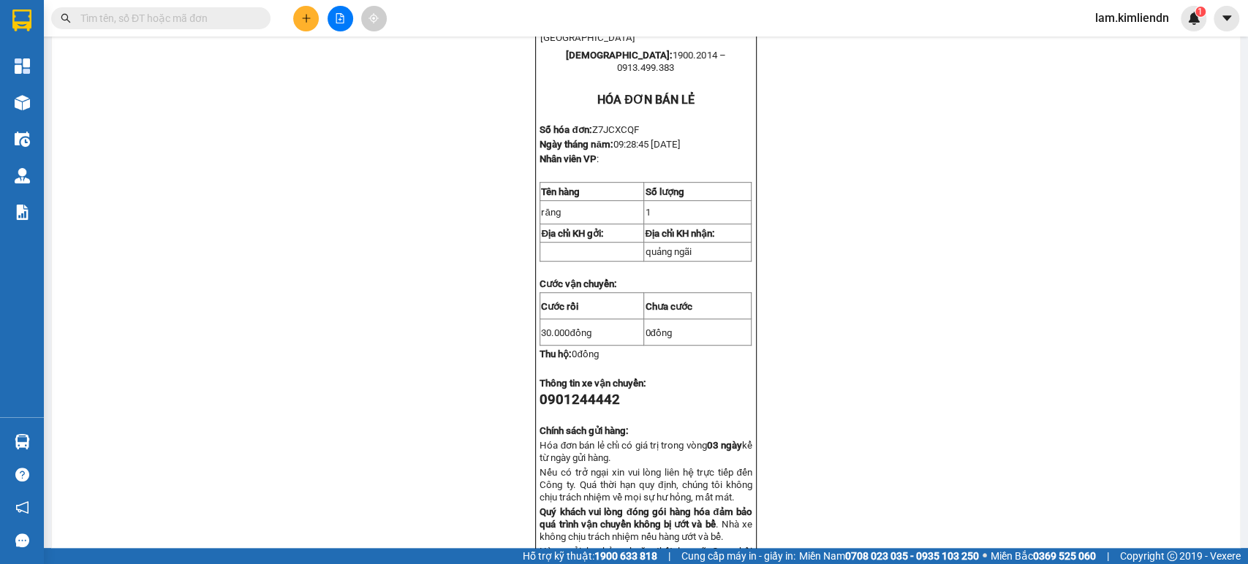
scroll to position [243, 0]
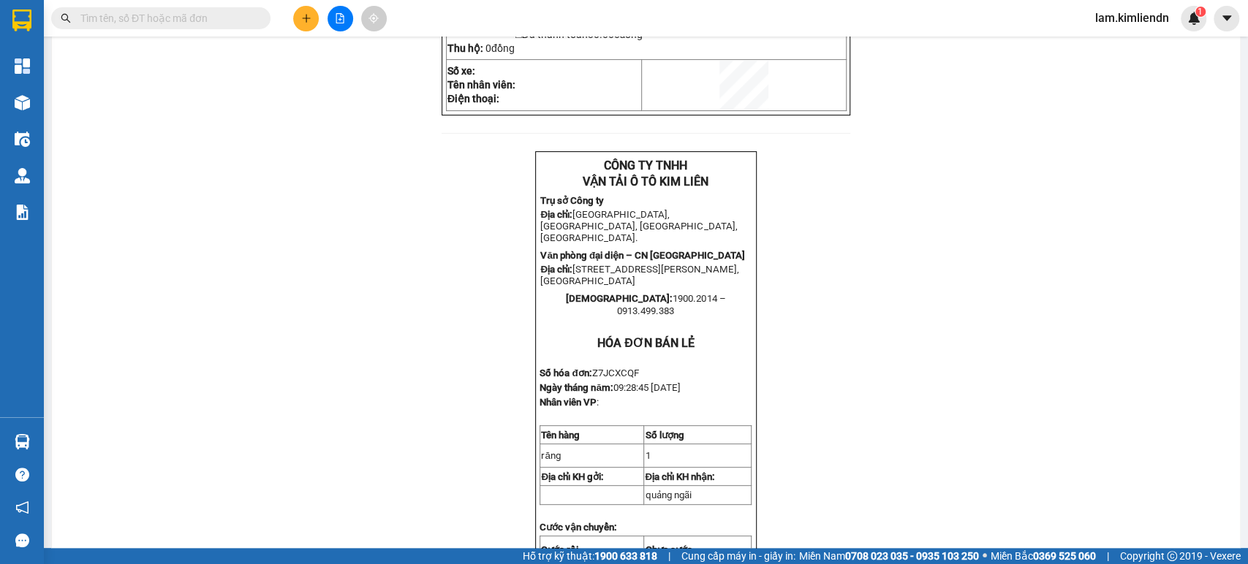
click at [624, 287] on span "[STREET_ADDRESS][PERSON_NAME], [GEOGRAPHIC_DATA]" at bounding box center [639, 275] width 199 height 23
click at [626, 243] on span "[GEOGRAPHIC_DATA], [GEOGRAPHIC_DATA], [GEOGRAPHIC_DATA], [GEOGRAPHIC_DATA]." at bounding box center [638, 226] width 197 height 34
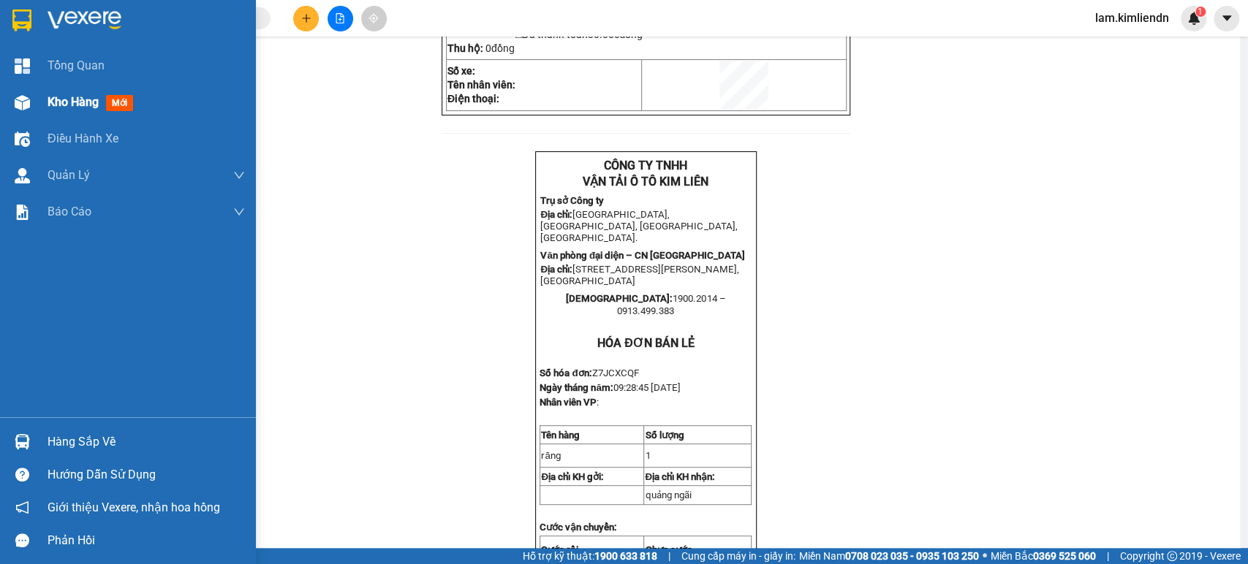
click at [105, 101] on div "Kho hàng mới" at bounding box center [93, 102] width 91 height 18
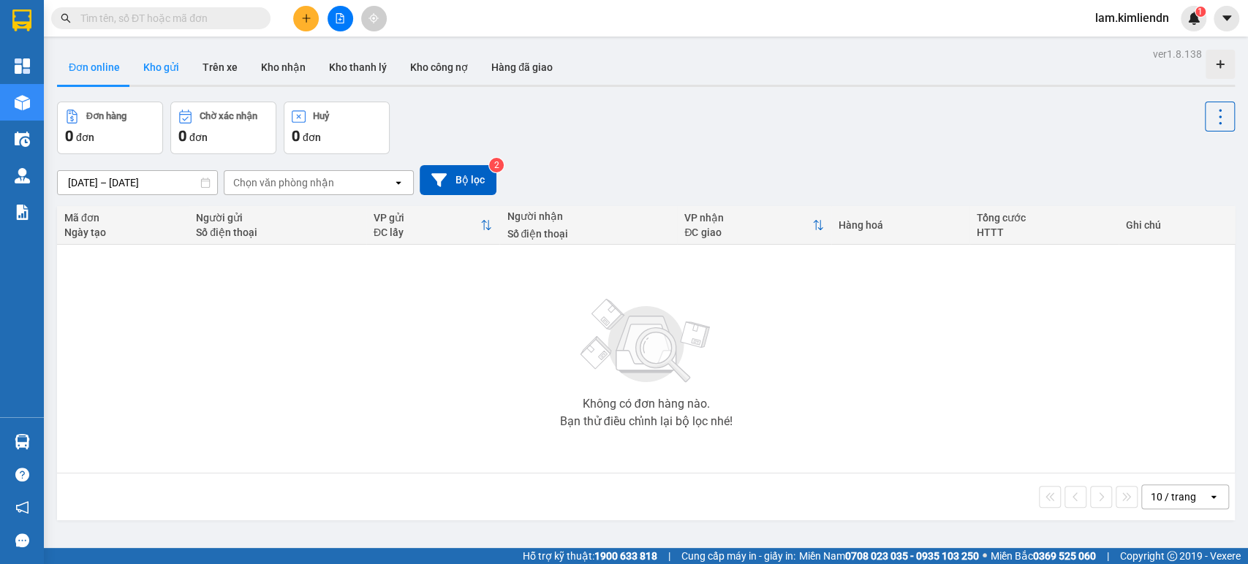
click at [162, 65] on button "Kho gửi" at bounding box center [161, 67] width 59 height 35
type input "[DATE] – [DATE]"
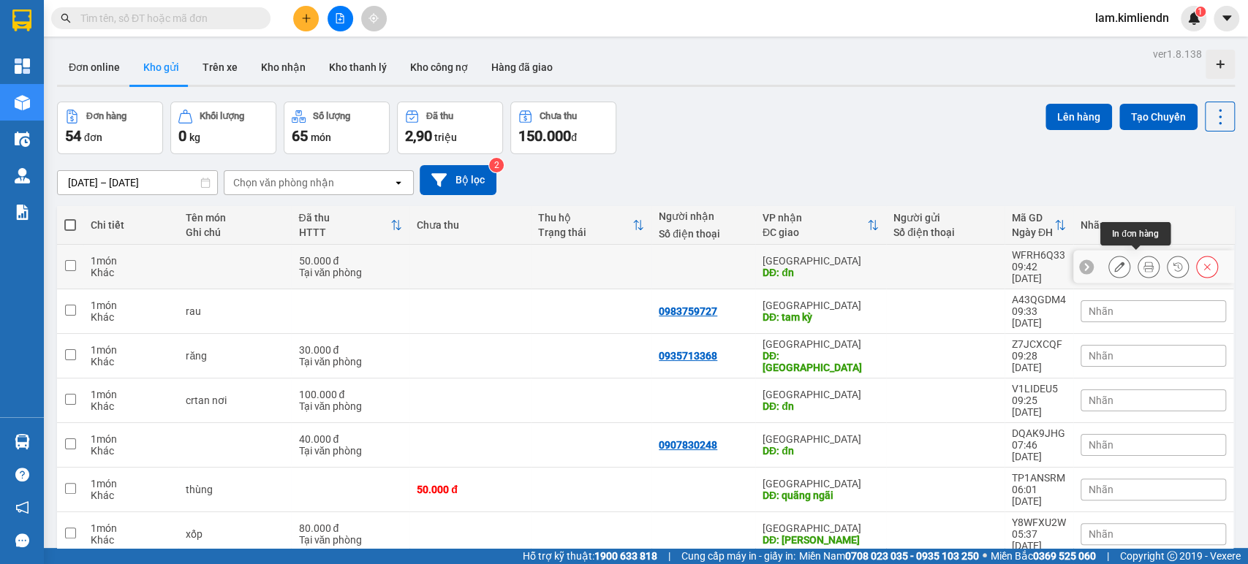
click at [1143, 262] on icon at bounding box center [1148, 267] width 10 height 10
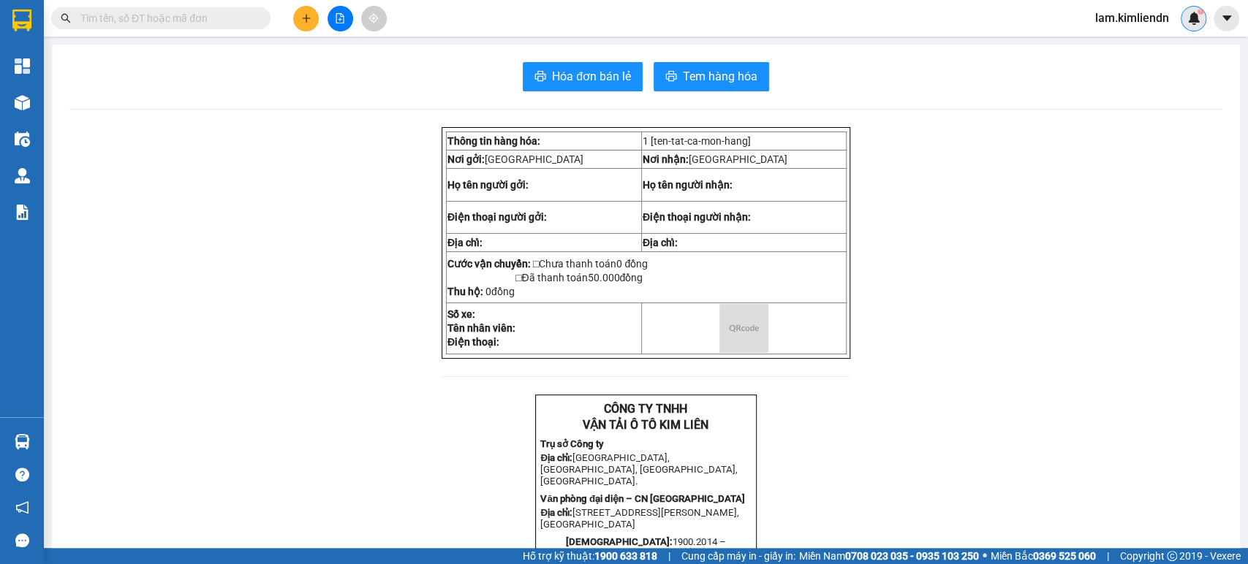
click at [1198, 15] on span "1" at bounding box center [1199, 12] width 5 height 10
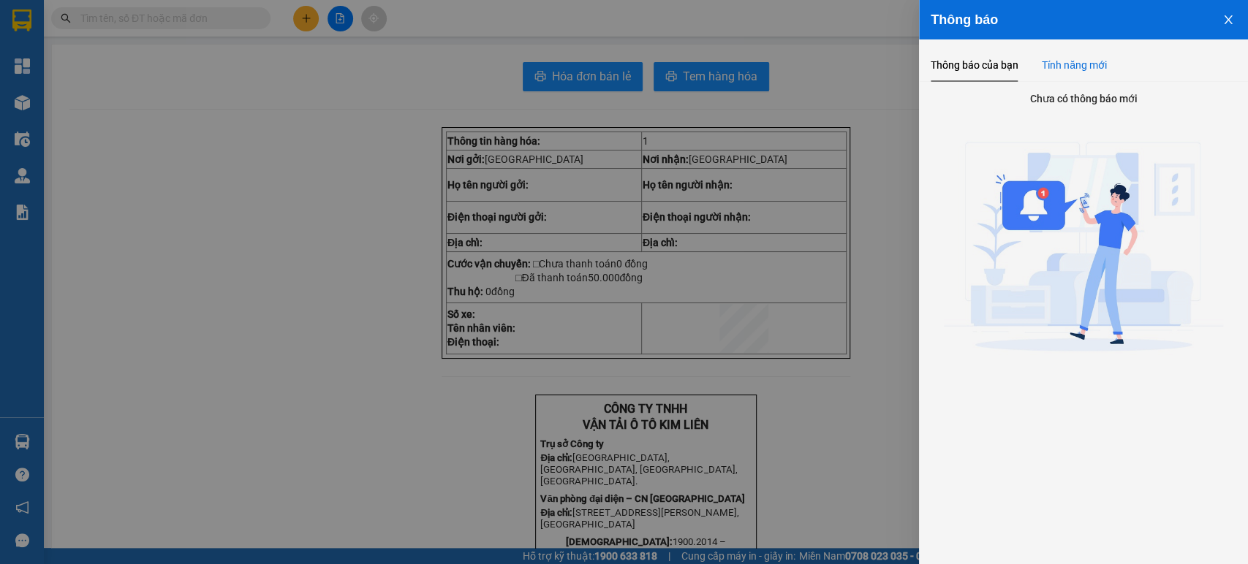
click at [1047, 72] on div "Tính năng mới" at bounding box center [1074, 65] width 65 height 16
click at [977, 72] on div "Thông báo của bạn" at bounding box center [975, 65] width 88 height 16
click at [1226, 22] on icon "close" at bounding box center [1228, 20] width 12 height 12
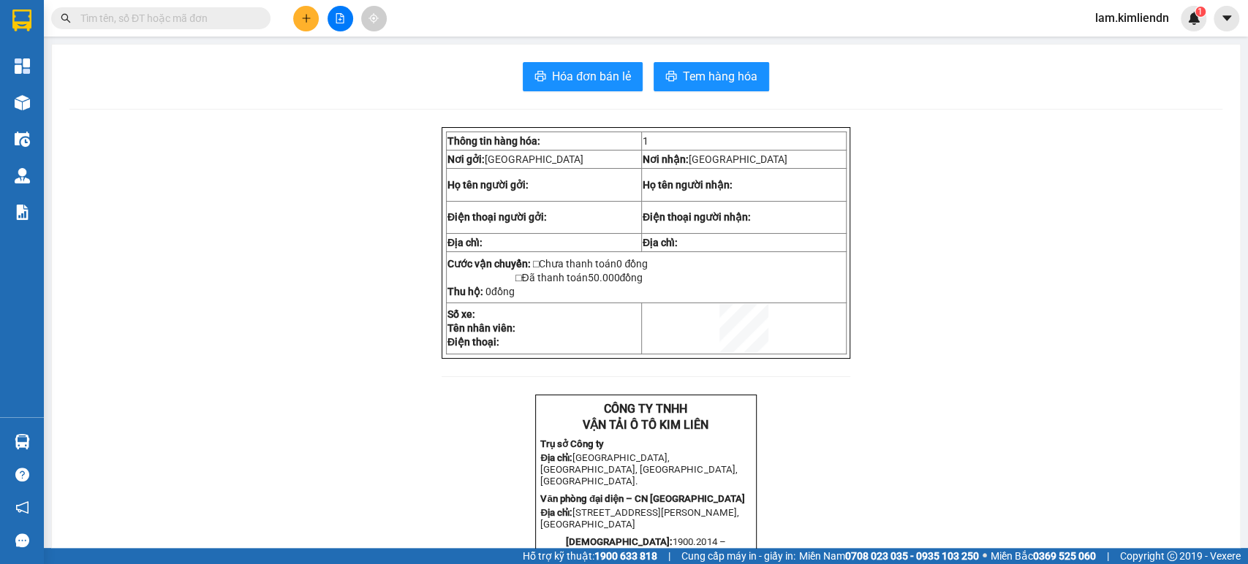
scroll to position [81, 0]
click at [659, 475] on span "[GEOGRAPHIC_DATA], [GEOGRAPHIC_DATA], [GEOGRAPHIC_DATA], [GEOGRAPHIC_DATA]." at bounding box center [638, 470] width 197 height 34
click at [556, 487] on span "[GEOGRAPHIC_DATA], [GEOGRAPHIC_DATA], [GEOGRAPHIC_DATA], [GEOGRAPHIC_DATA]." at bounding box center [638, 470] width 197 height 34
click at [586, 486] on span "[GEOGRAPHIC_DATA], [GEOGRAPHIC_DATA], [GEOGRAPHIC_DATA], [GEOGRAPHIC_DATA]." at bounding box center [638, 470] width 197 height 34
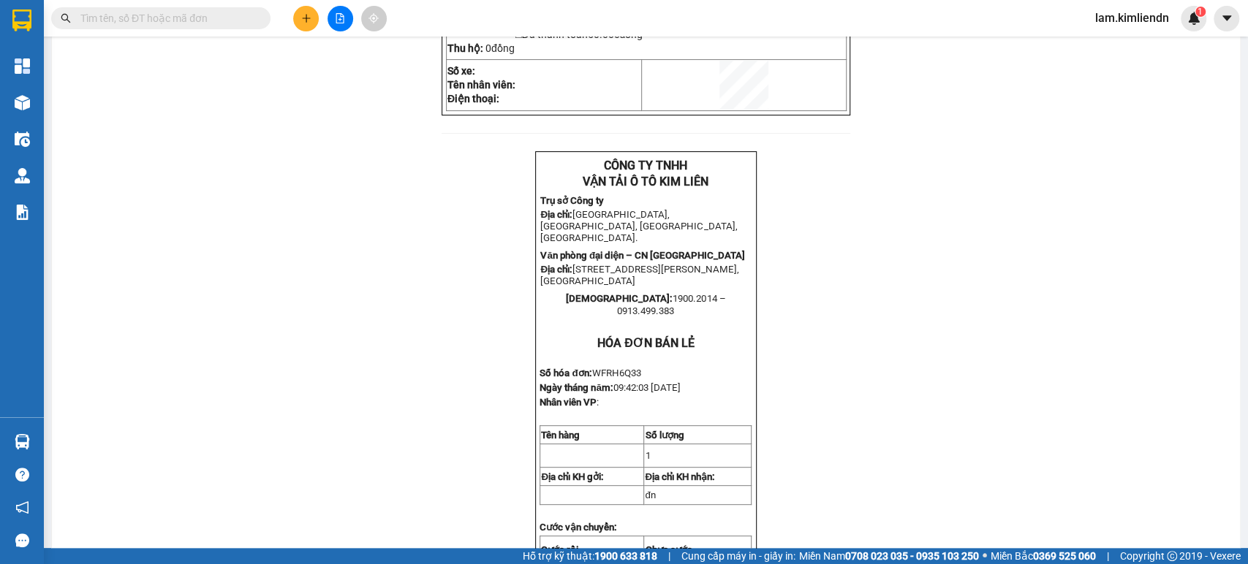
scroll to position [162, 0]
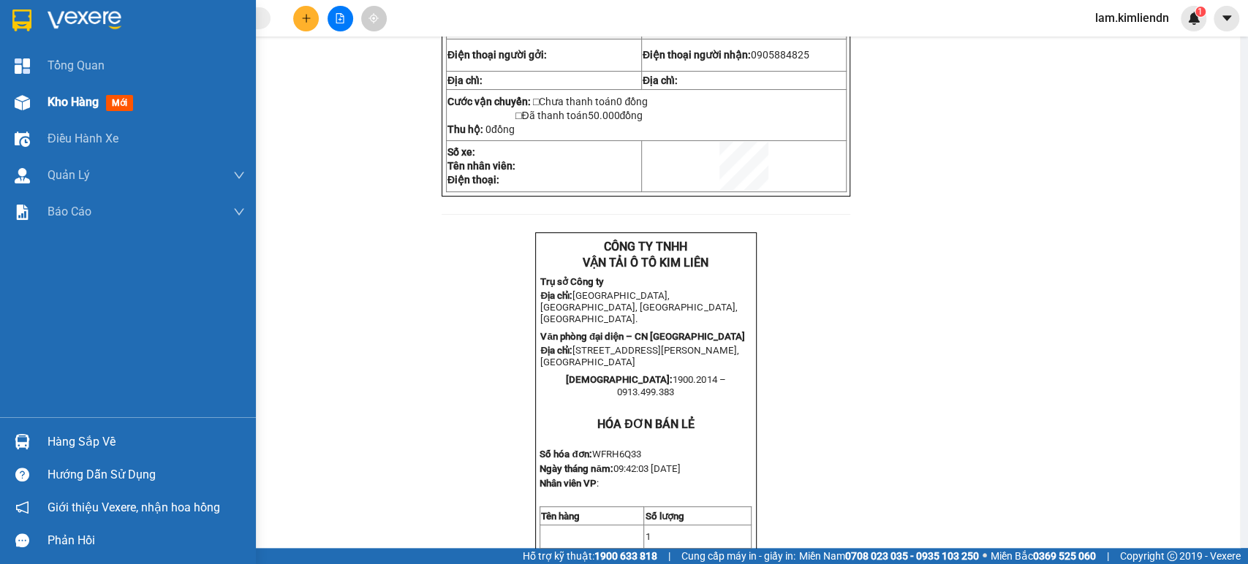
click at [75, 103] on span "Kho hàng" at bounding box center [73, 102] width 51 height 14
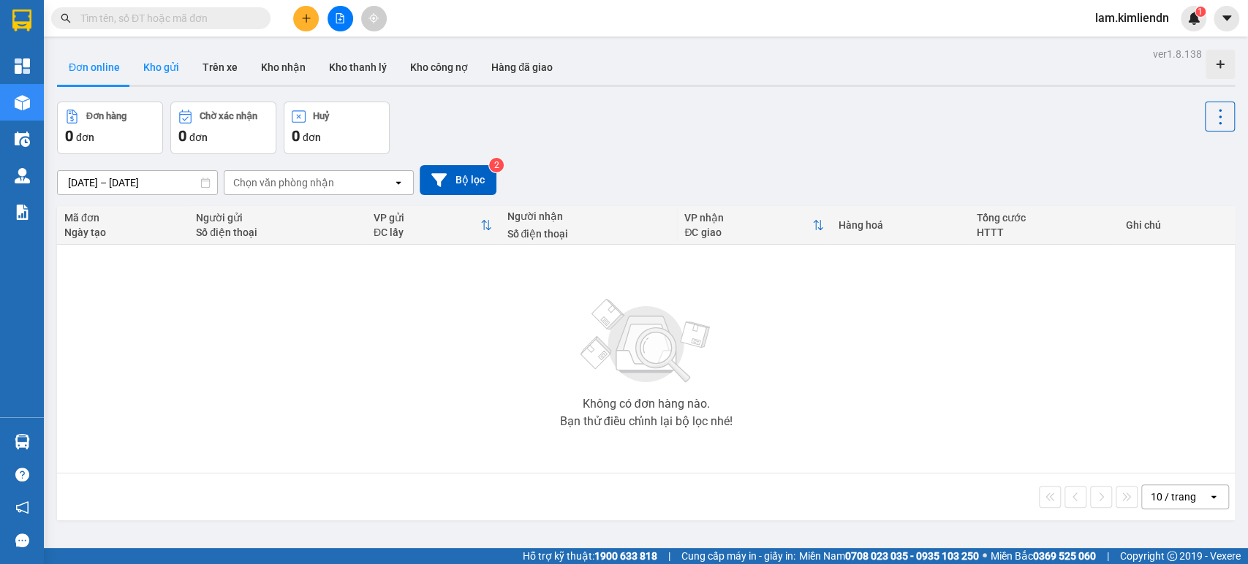
click at [166, 63] on button "Kho gửi" at bounding box center [161, 67] width 59 height 35
type input "[DATE] – [DATE]"
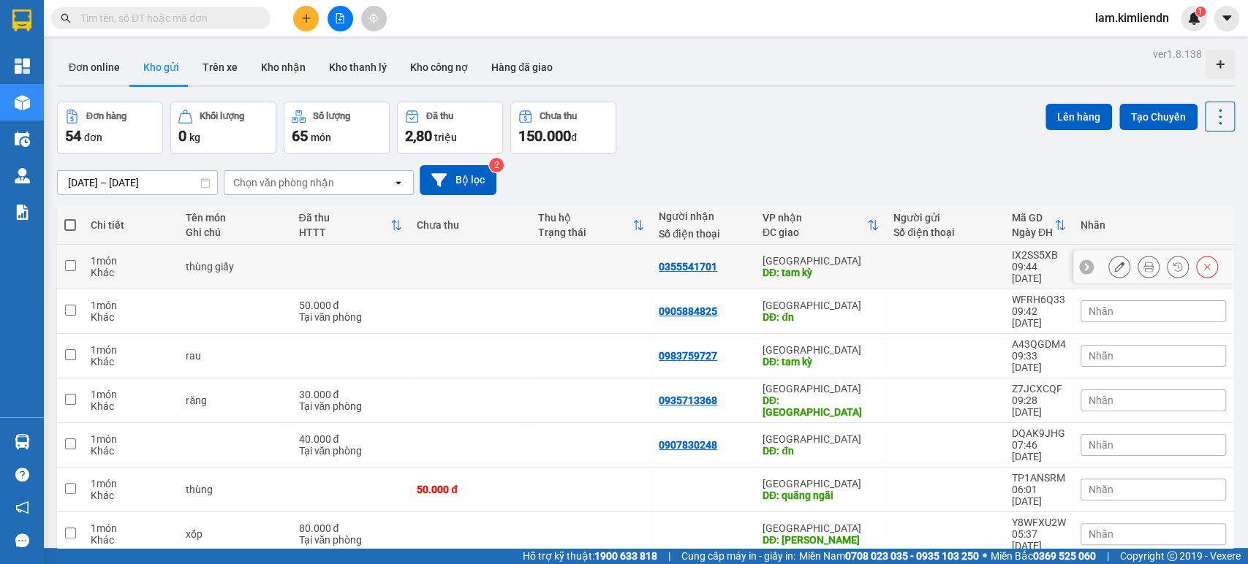
click at [958, 266] on div at bounding box center [945, 267] width 104 height 12
checkbox input "true"
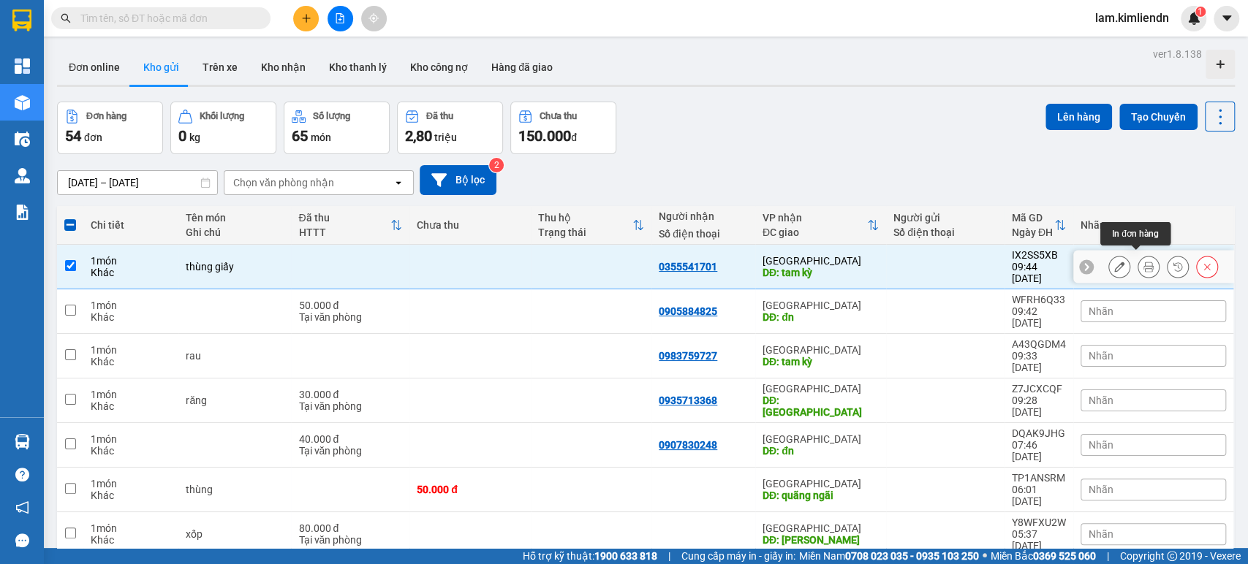
click at [1138, 265] on button at bounding box center [1148, 267] width 20 height 26
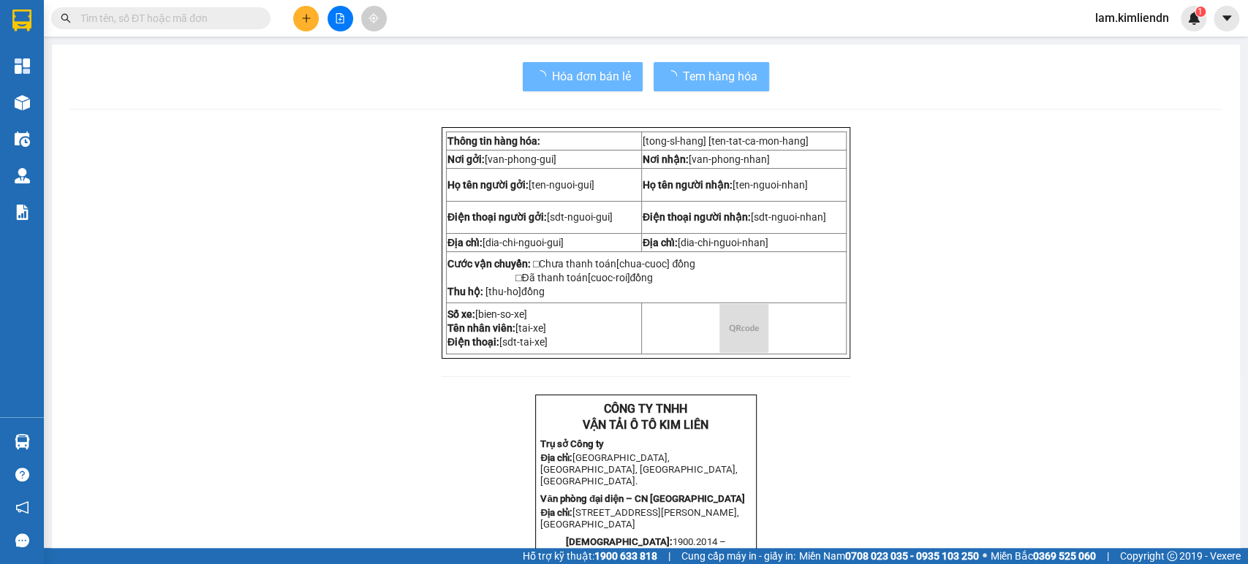
scroll to position [162, 0]
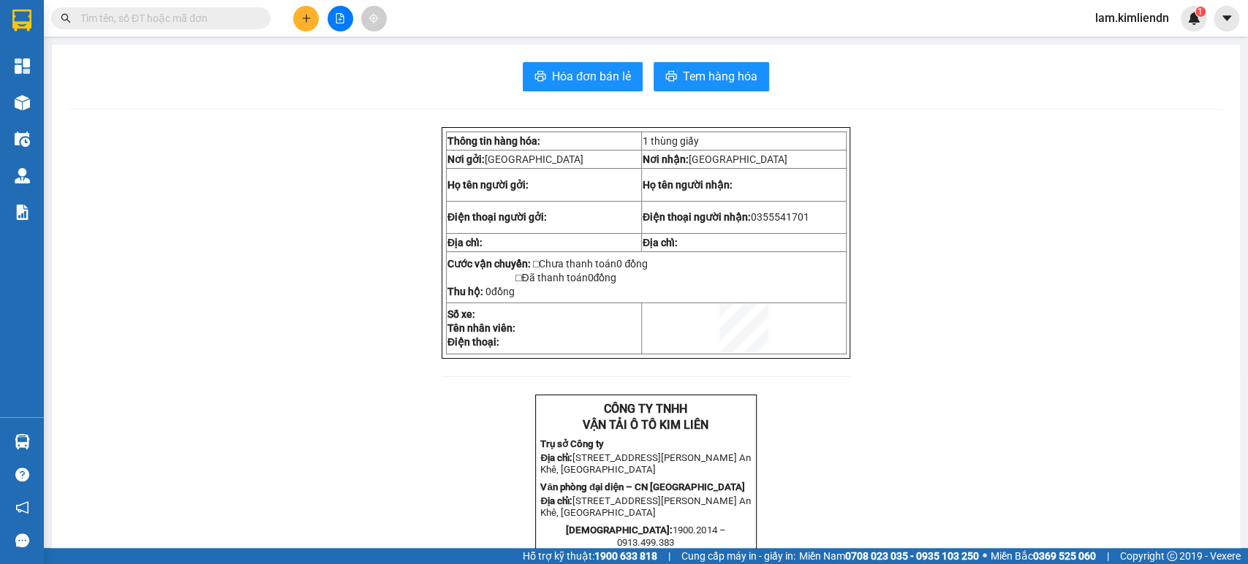
scroll to position [81, 0]
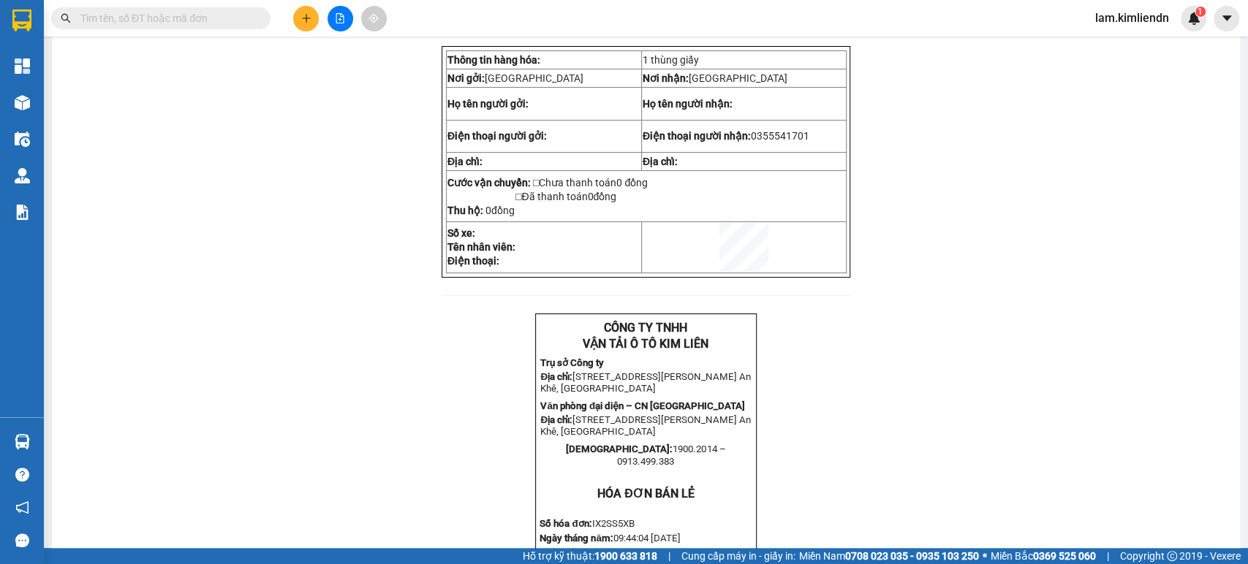
click at [680, 390] on span "[STREET_ADDRESS][PERSON_NAME] An Khê, [GEOGRAPHIC_DATA]" at bounding box center [645, 382] width 211 height 23
click at [621, 393] on span "[STREET_ADDRESS][PERSON_NAME] An Khê, [GEOGRAPHIC_DATA]" at bounding box center [645, 382] width 211 height 23
click at [602, 437] on span "[STREET_ADDRESS][PERSON_NAME] An Khê, [GEOGRAPHIC_DATA]" at bounding box center [645, 425] width 211 height 23
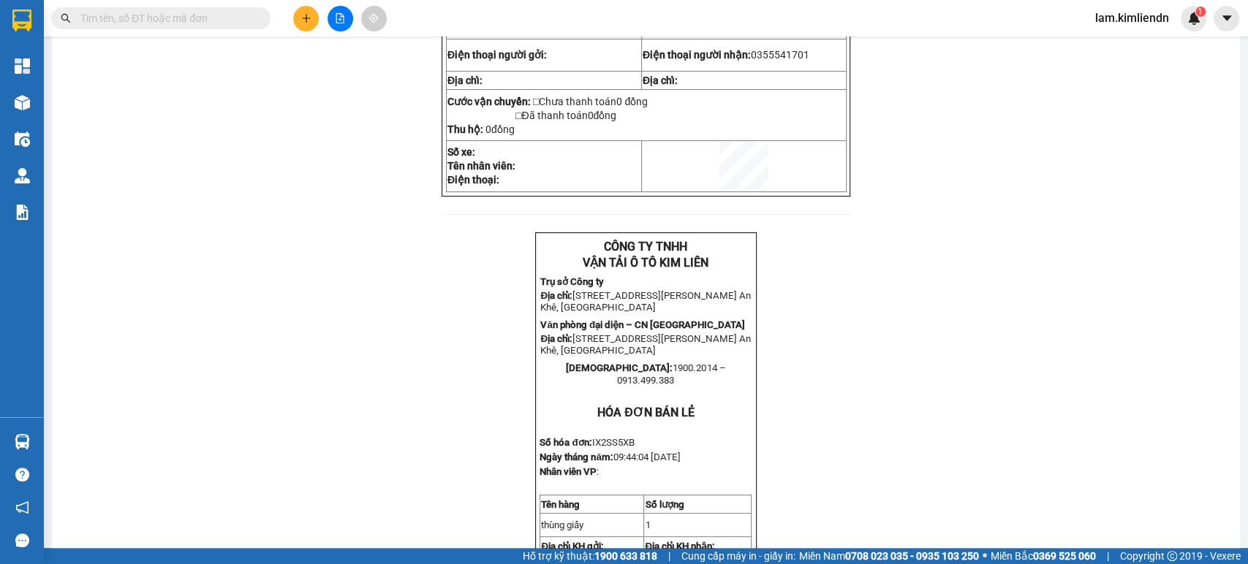
click at [659, 355] on span "[STREET_ADDRESS][PERSON_NAME] An Khê, [GEOGRAPHIC_DATA]" at bounding box center [645, 344] width 211 height 23
click at [642, 352] on span "[STREET_ADDRESS][PERSON_NAME] An Khê, [GEOGRAPHIC_DATA]" at bounding box center [645, 344] width 211 height 23
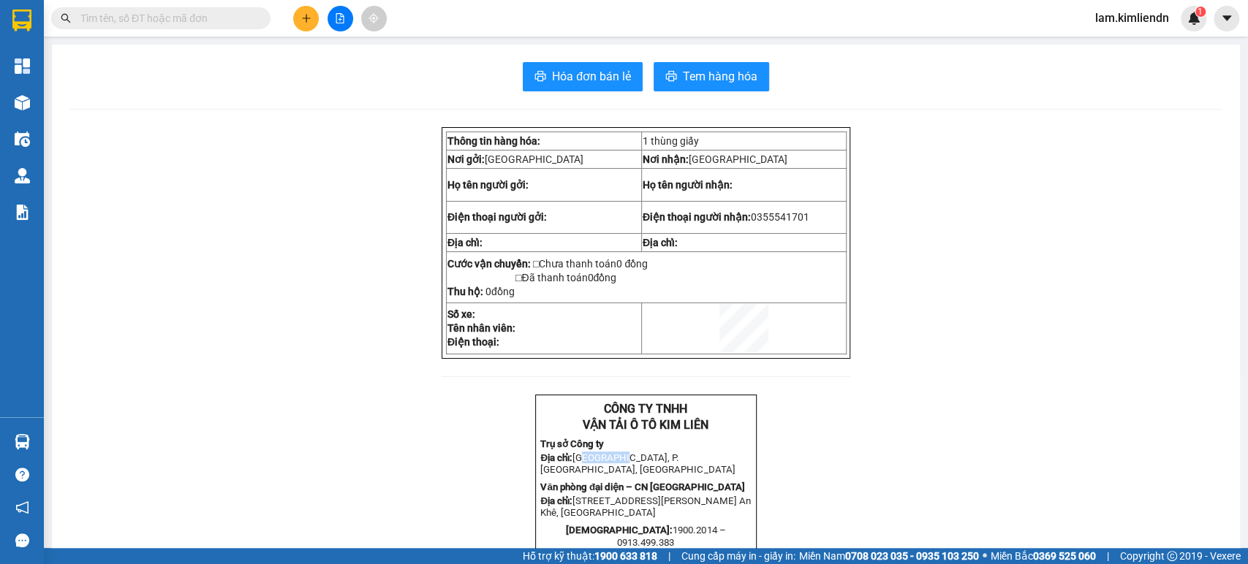
drag, startPoint x: 575, startPoint y: 471, endPoint x: 638, endPoint y: 469, distance: 62.9
click at [614, 469] on span "[GEOGRAPHIC_DATA], P. [GEOGRAPHIC_DATA], [GEOGRAPHIC_DATA]" at bounding box center [637, 464] width 194 height 23
click at [649, 471] on span "[GEOGRAPHIC_DATA], P. [GEOGRAPHIC_DATA], [GEOGRAPHIC_DATA]" at bounding box center [637, 464] width 194 height 23
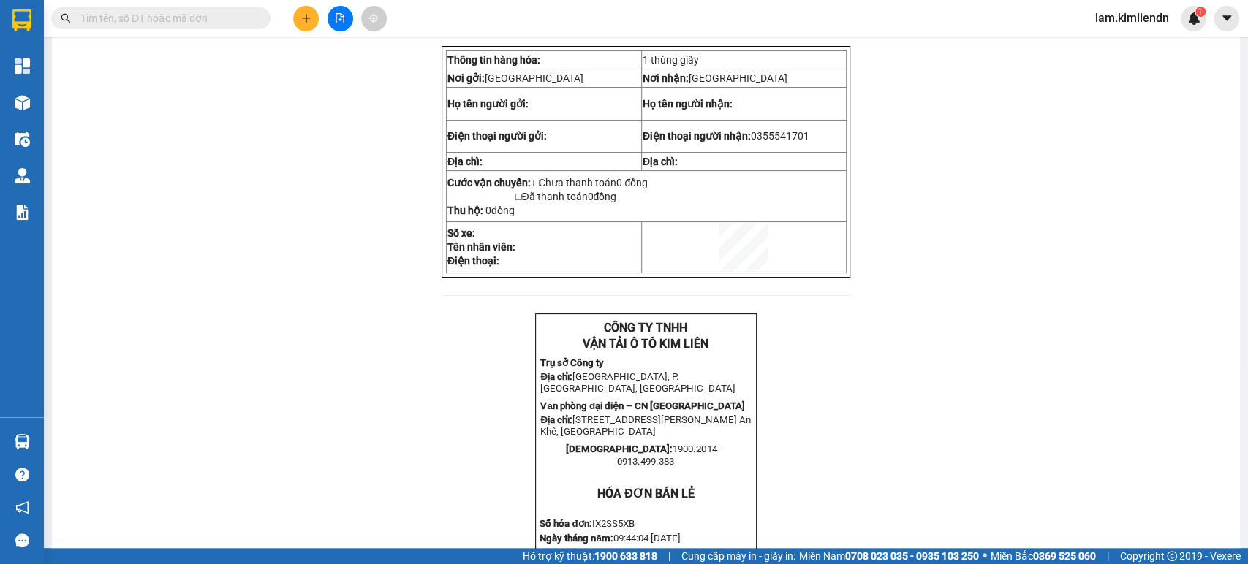
click at [662, 437] on span "[STREET_ADDRESS][PERSON_NAME] An Khê, [GEOGRAPHIC_DATA]" at bounding box center [645, 425] width 211 height 23
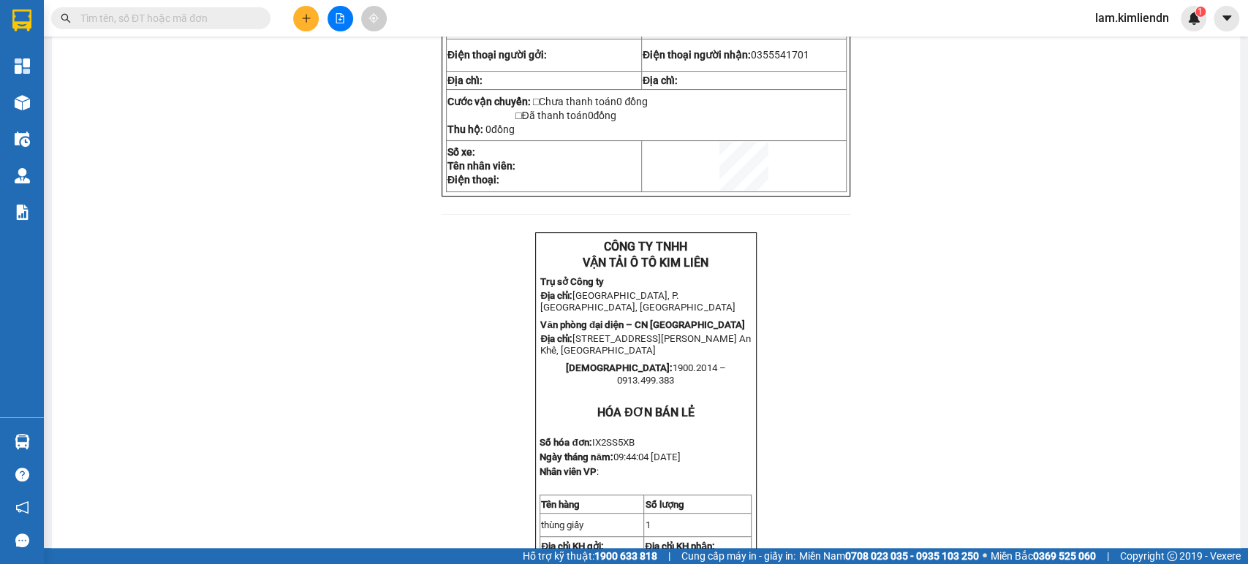
click at [592, 356] on span "[STREET_ADDRESS][PERSON_NAME] An Khê, [GEOGRAPHIC_DATA]" at bounding box center [645, 344] width 211 height 23
click at [614, 356] on span "[STREET_ADDRESS][PERSON_NAME] An Khê, [GEOGRAPHIC_DATA]" at bounding box center [645, 344] width 211 height 23
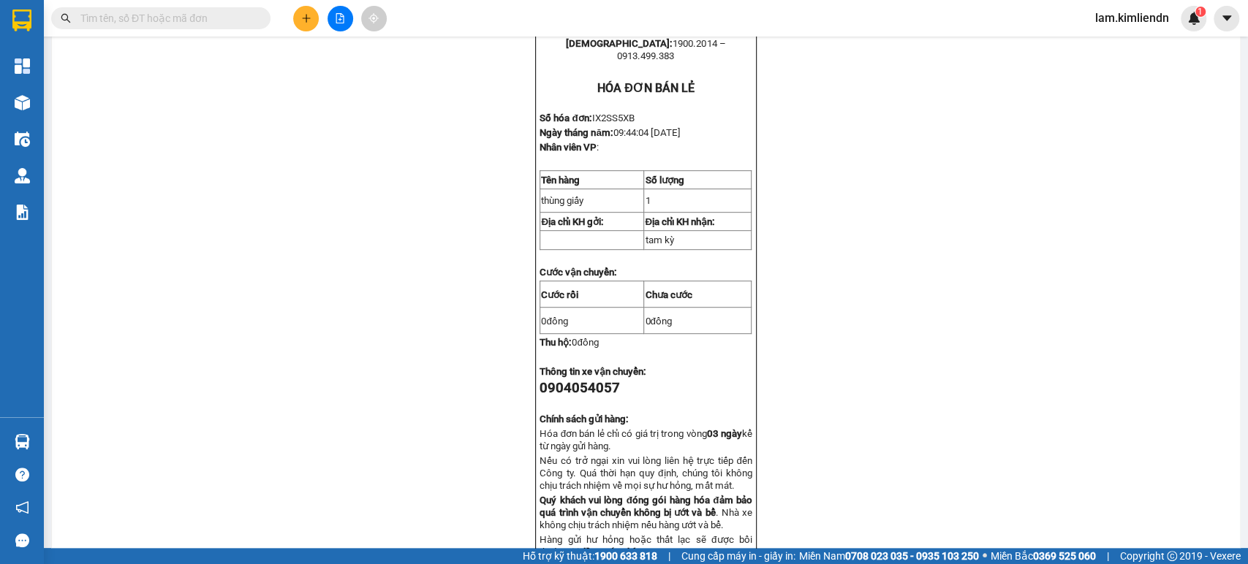
scroll to position [568, 0]
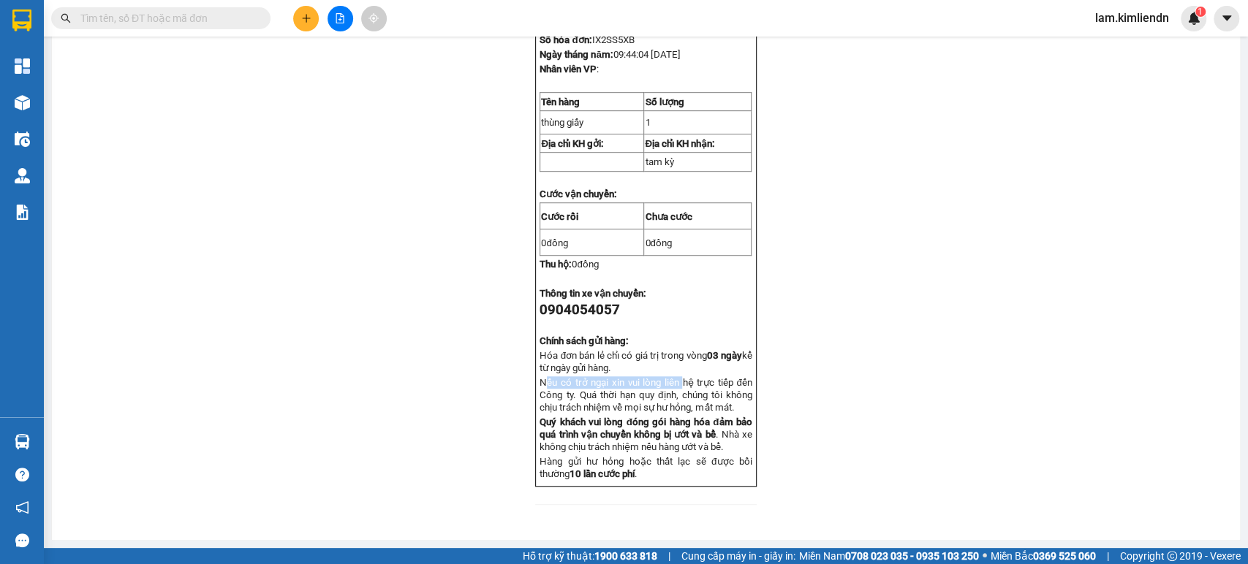
drag, startPoint x: 542, startPoint y: 391, endPoint x: 675, endPoint y: 395, distance: 133.8
click at [675, 395] on span "Nếu có trở ngại xin vui lòng liên hệ trực tiếp đến Công ty. Quá thời hạn quy đị…" at bounding box center [646, 395] width 212 height 36
click at [686, 403] on span "Nếu có trở ngại xin vui lòng liên hệ trực tiếp đến Công ty. Quá thời hạn quy đị…" at bounding box center [646, 395] width 212 height 36
drag, startPoint x: 585, startPoint y: 406, endPoint x: 622, endPoint y: 422, distance: 40.3
click at [597, 408] on span "Nếu có trở ngại xin vui lòng liên hệ trực tiếp đến Công ty. Quá thời hạn quy đị…" at bounding box center [646, 395] width 212 height 36
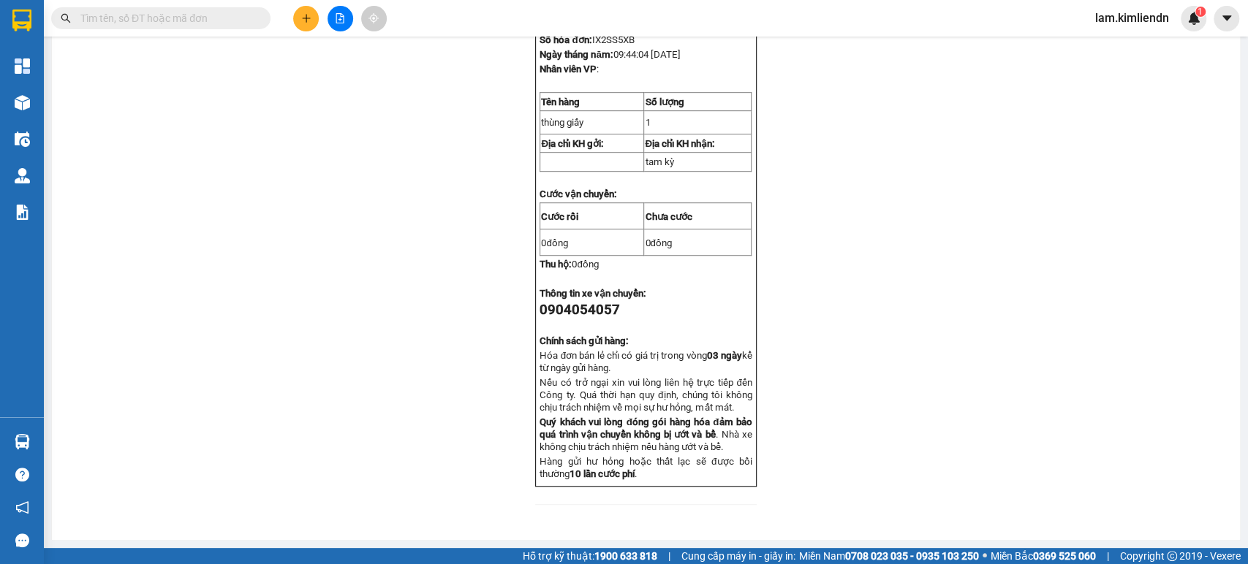
click at [622, 413] on span "Nếu có trở ngại xin vui lòng liên hệ trực tiếp đến Công ty. Quá thời hạn quy đị…" at bounding box center [646, 395] width 212 height 36
drag, startPoint x: 560, startPoint y: 412, endPoint x: 673, endPoint y: 412, distance: 112.6
click at [661, 411] on span "Nếu có trở ngại xin vui lòng liên hệ trực tiếp đến Công ty. Quá thời hạn quy đị…" at bounding box center [646, 395] width 212 height 36
click at [678, 413] on span "Nếu có trở ngại xin vui lòng liên hệ trực tiếp đến Công ty. Quá thời hạn quy đị…" at bounding box center [646, 395] width 212 height 36
drag, startPoint x: 534, startPoint y: 431, endPoint x: 697, endPoint y: 441, distance: 164.1
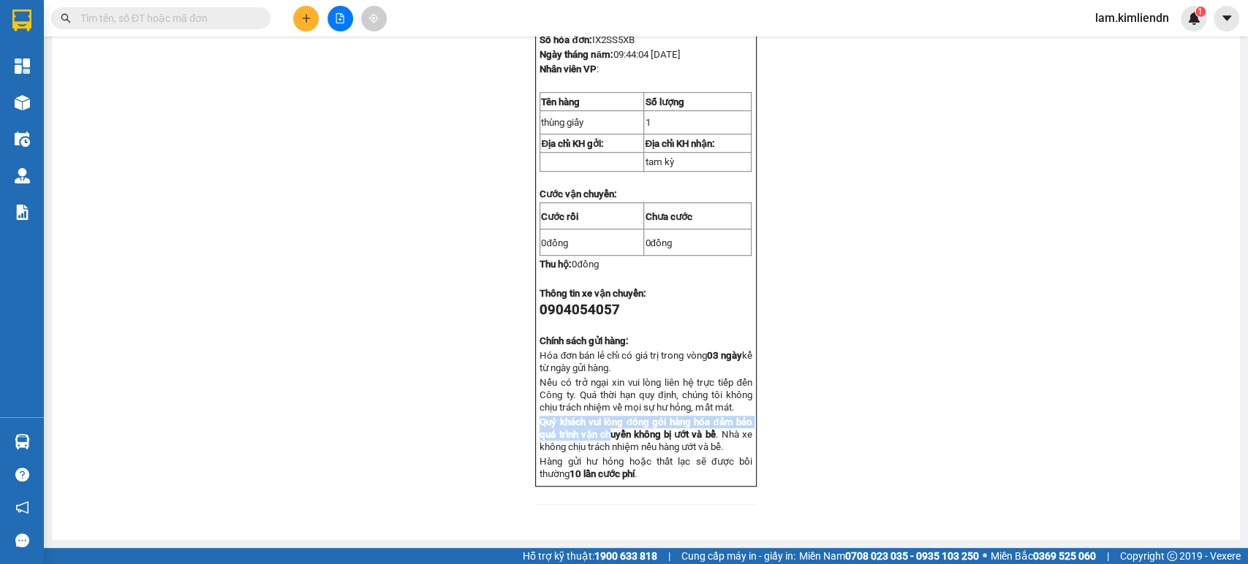
click at [639, 440] on strong "Quý khách vui lòng đóng gói hàng hóa đảm bảo quá trình vận chuyển không bị ướt …" at bounding box center [646, 428] width 212 height 23
click at [700, 440] on strong "Quý khách vui lòng đóng gói hàng hóa đảm bảo quá trình vận chuyển không bị ướt …" at bounding box center [646, 428] width 212 height 23
drag, startPoint x: 540, startPoint y: 456, endPoint x: 645, endPoint y: 468, distance: 105.9
click at [611, 453] on span ". Nhà xe không chịu trách nhiệm nếu hàng ướt và bể." at bounding box center [646, 440] width 212 height 23
click at [646, 453] on p "Quý khách vui lòng đóng gói hàng hóa đảm bảo quá trình vận chuyển không bị ướt …" at bounding box center [646, 434] width 212 height 37
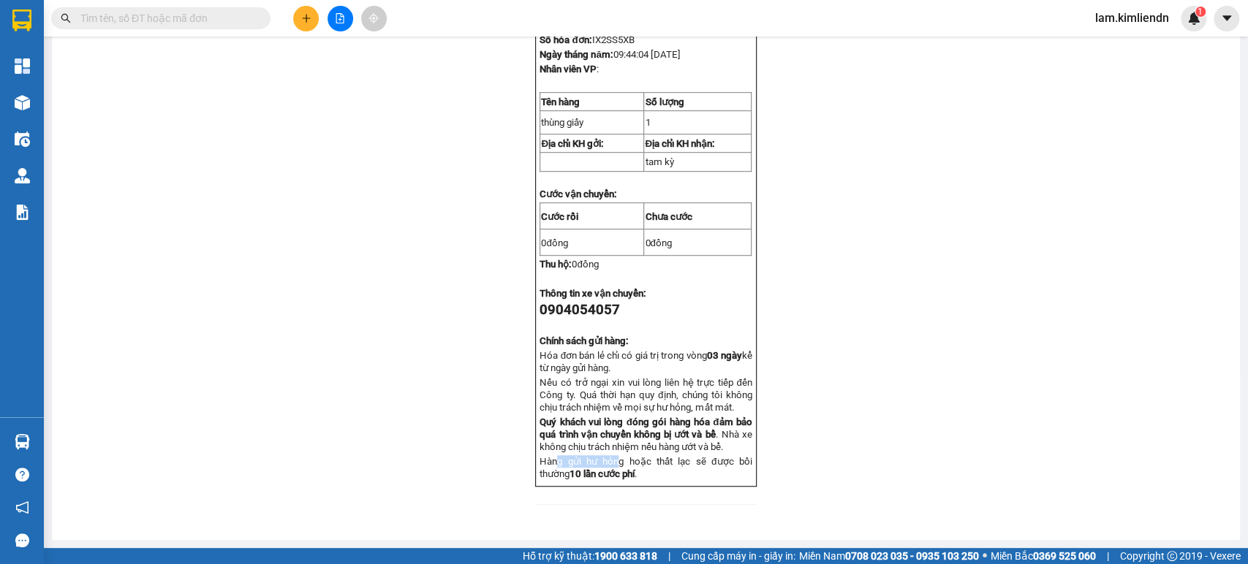
drag, startPoint x: 548, startPoint y: 481, endPoint x: 624, endPoint y: 478, distance: 75.4
click at [621, 478] on span "Hàng gửi hư hỏng hoặc thất lạc sẽ được bồi thường" at bounding box center [646, 467] width 212 height 23
click at [635, 478] on span "Hàng gửi hư hỏng hoặc thất lạc sẽ được bồi thường" at bounding box center [646, 467] width 212 height 23
drag, startPoint x: 577, startPoint y: 478, endPoint x: 645, endPoint y: 483, distance: 68.2
click at [626, 478] on span "Hàng gửi hư hỏng hoặc thất lạc sẽ được bồi thường" at bounding box center [646, 467] width 212 height 23
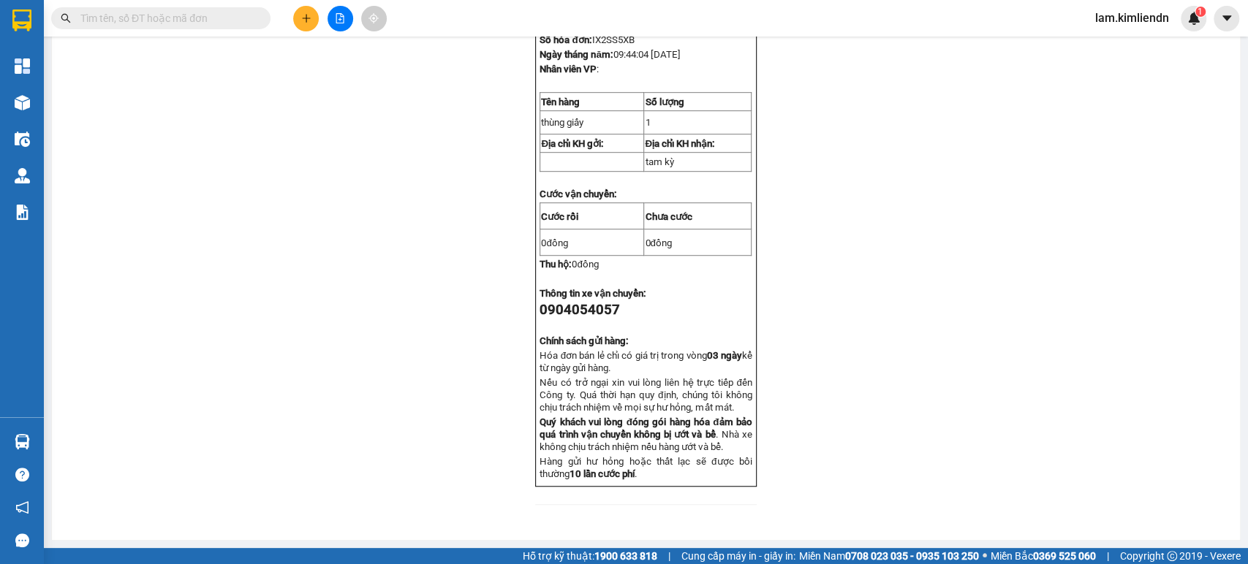
click at [645, 480] on span "Hàng gửi hư hỏng hoặc thất lạc sẽ được bồi thường" at bounding box center [646, 467] width 212 height 23
